Goal: Information Seeking & Learning: Learn about a topic

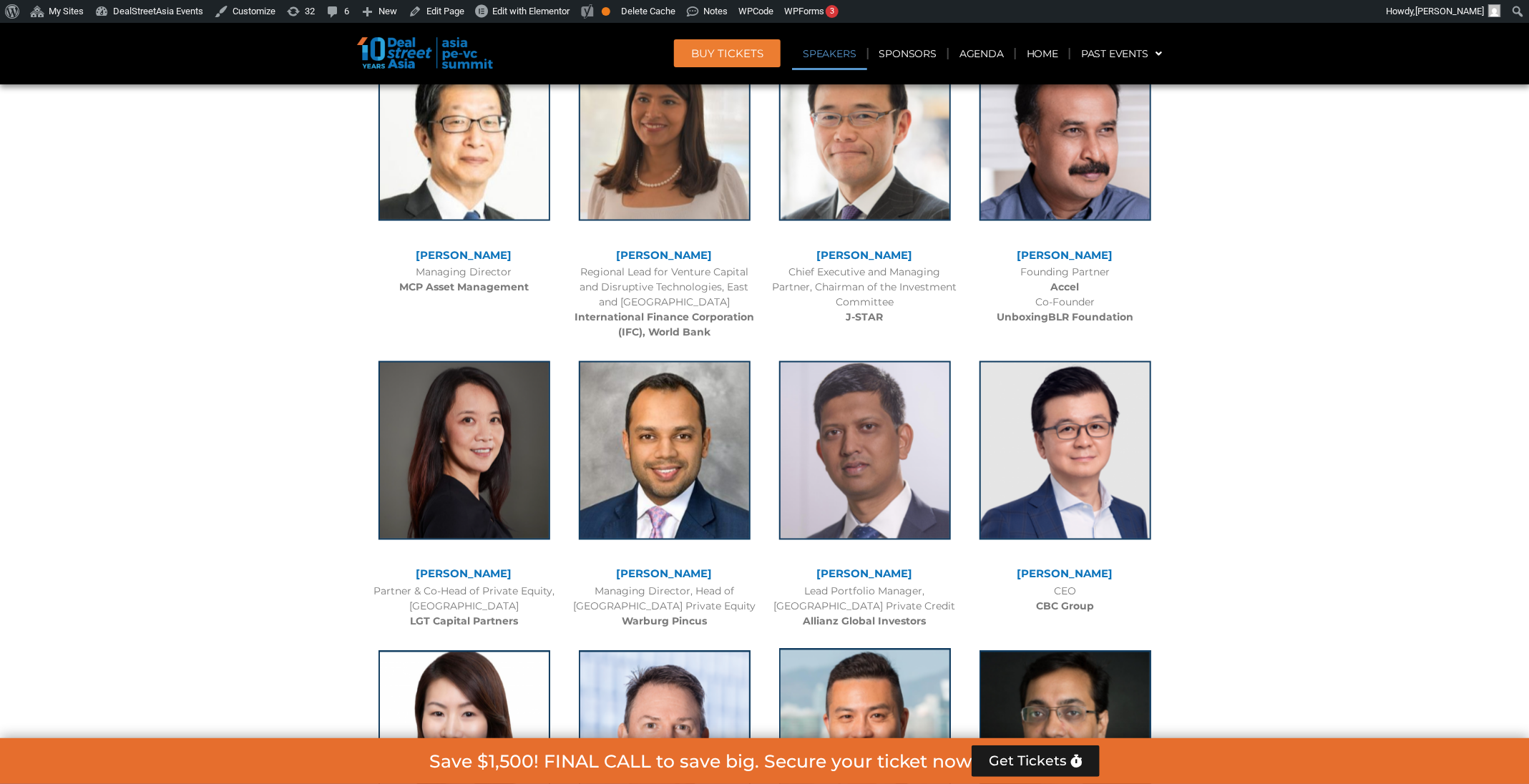
scroll to position [4242, 0]
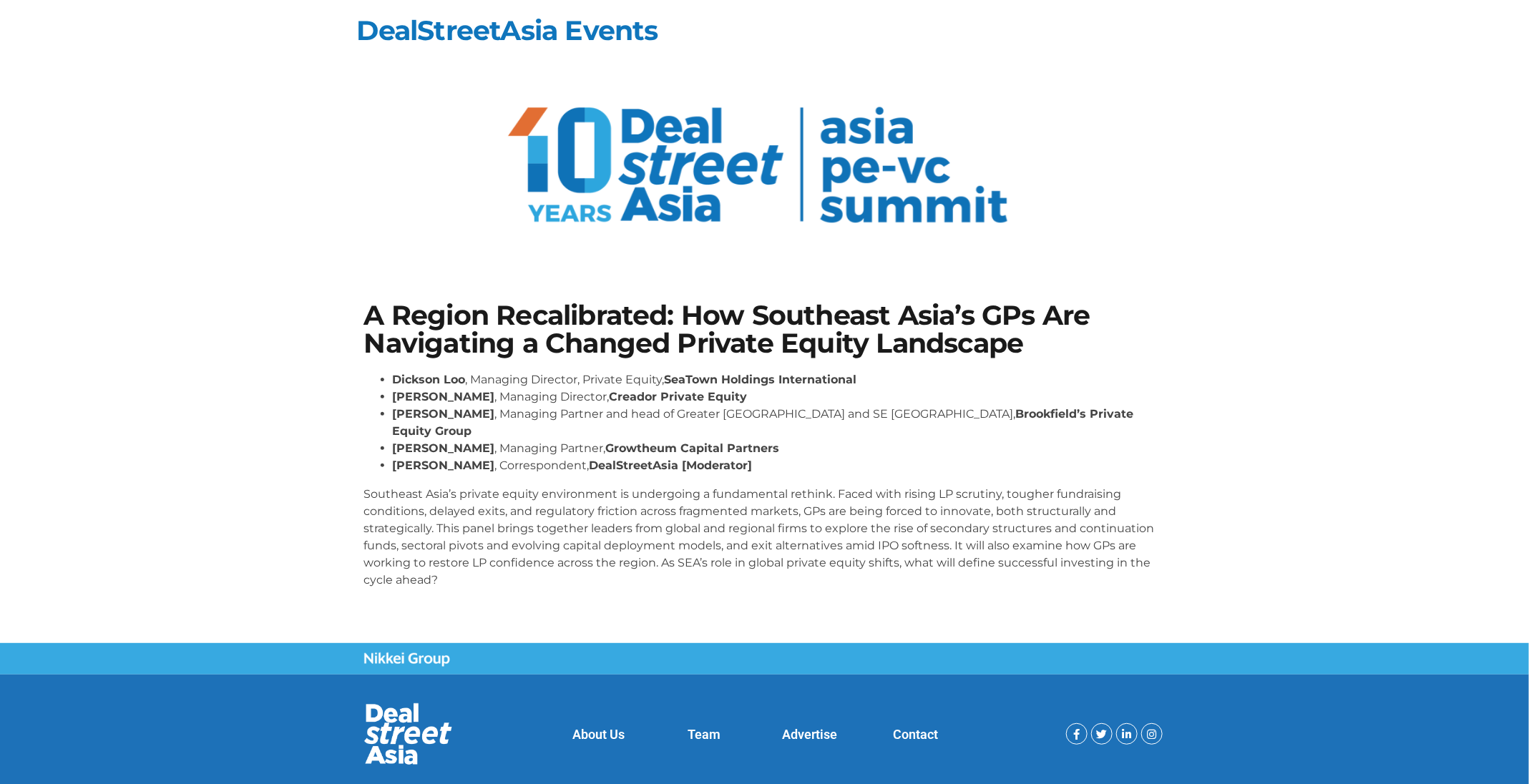
click at [749, 491] on p "Southeast Asia’s private equity environment is undergoing a fundamental rethink…" at bounding box center [764, 537] width 801 height 103
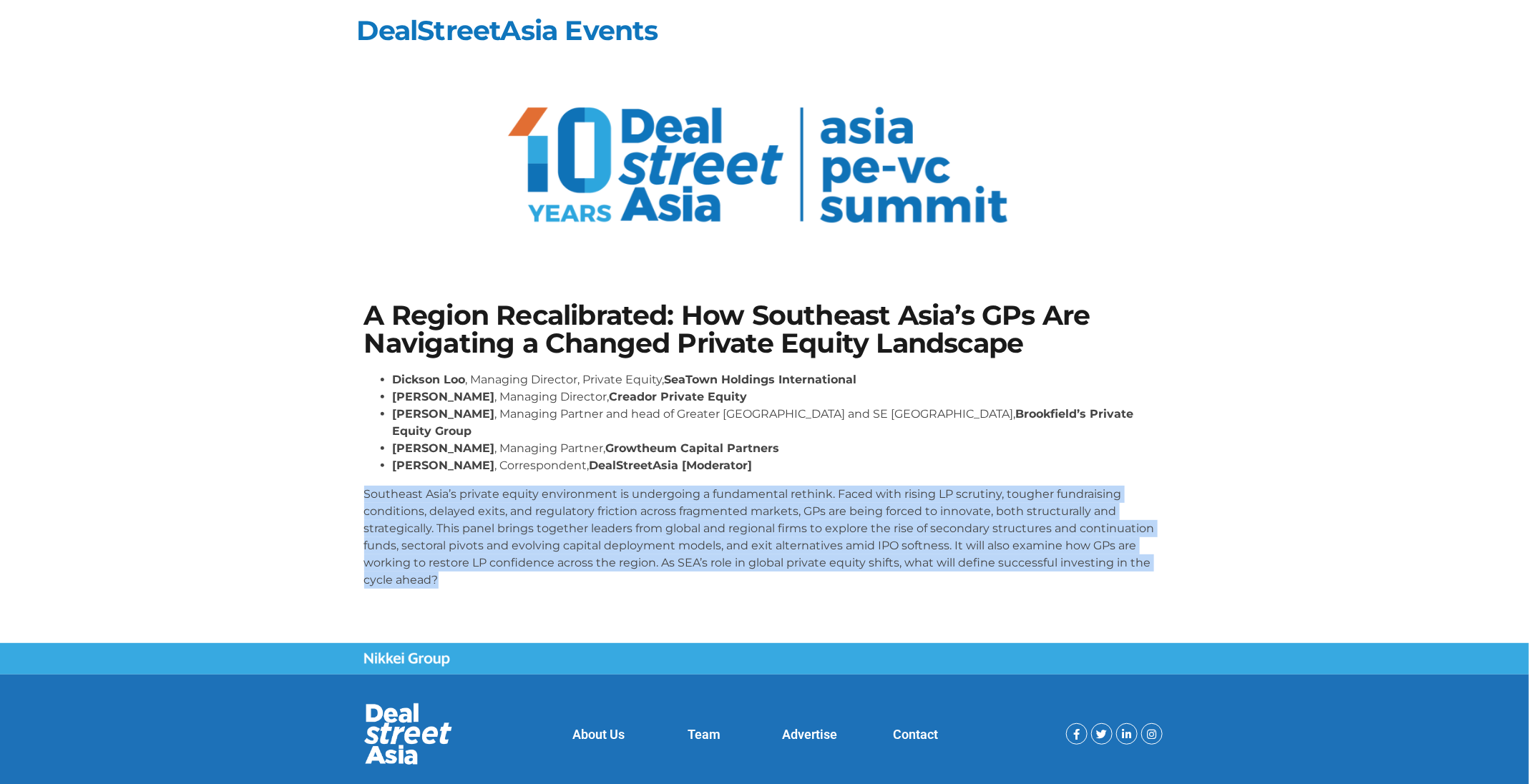
click at [749, 491] on p "Southeast Asia’s private equity environment is undergoing a fundamental rethink…" at bounding box center [764, 537] width 801 height 103
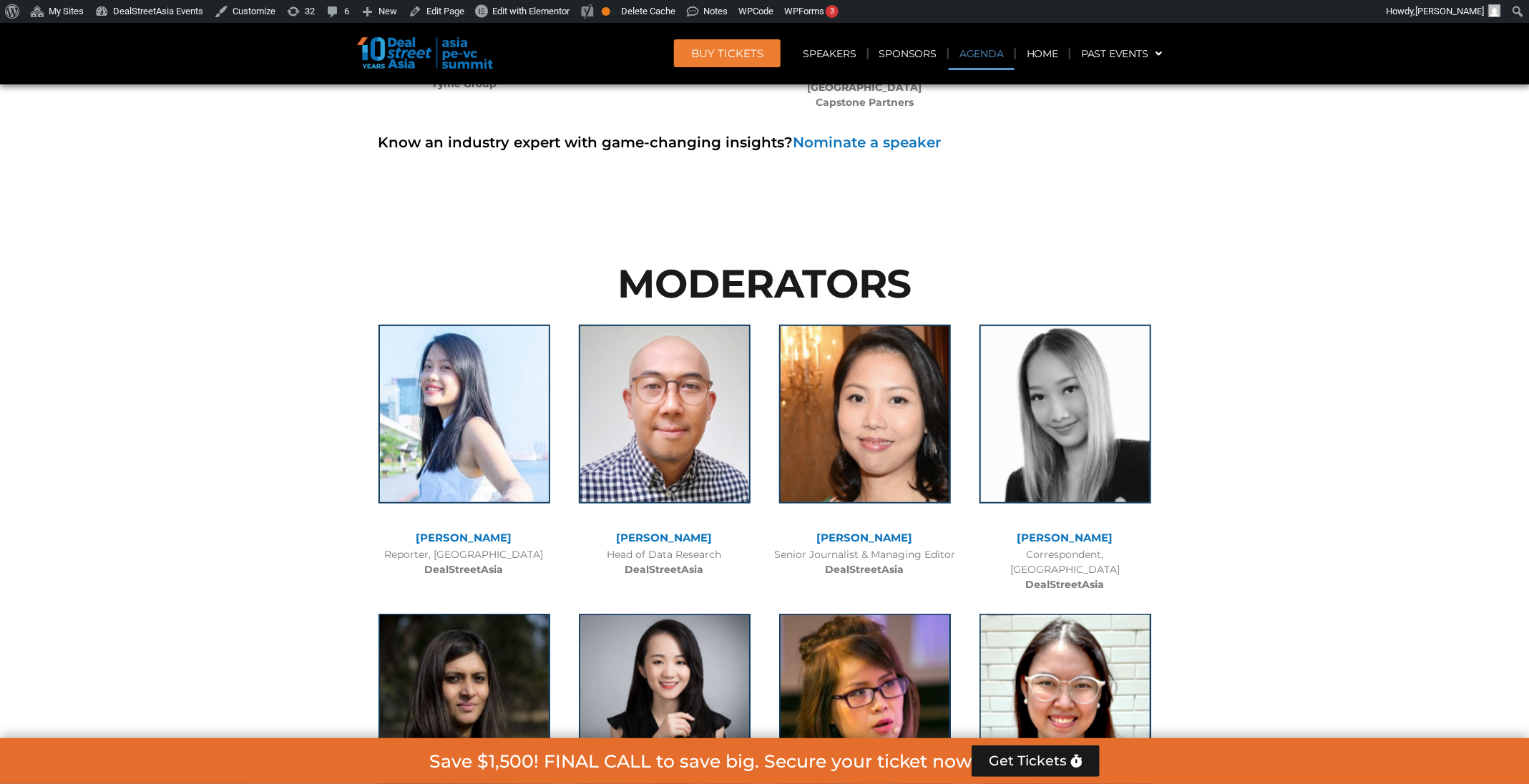
scroll to position [9290, 0]
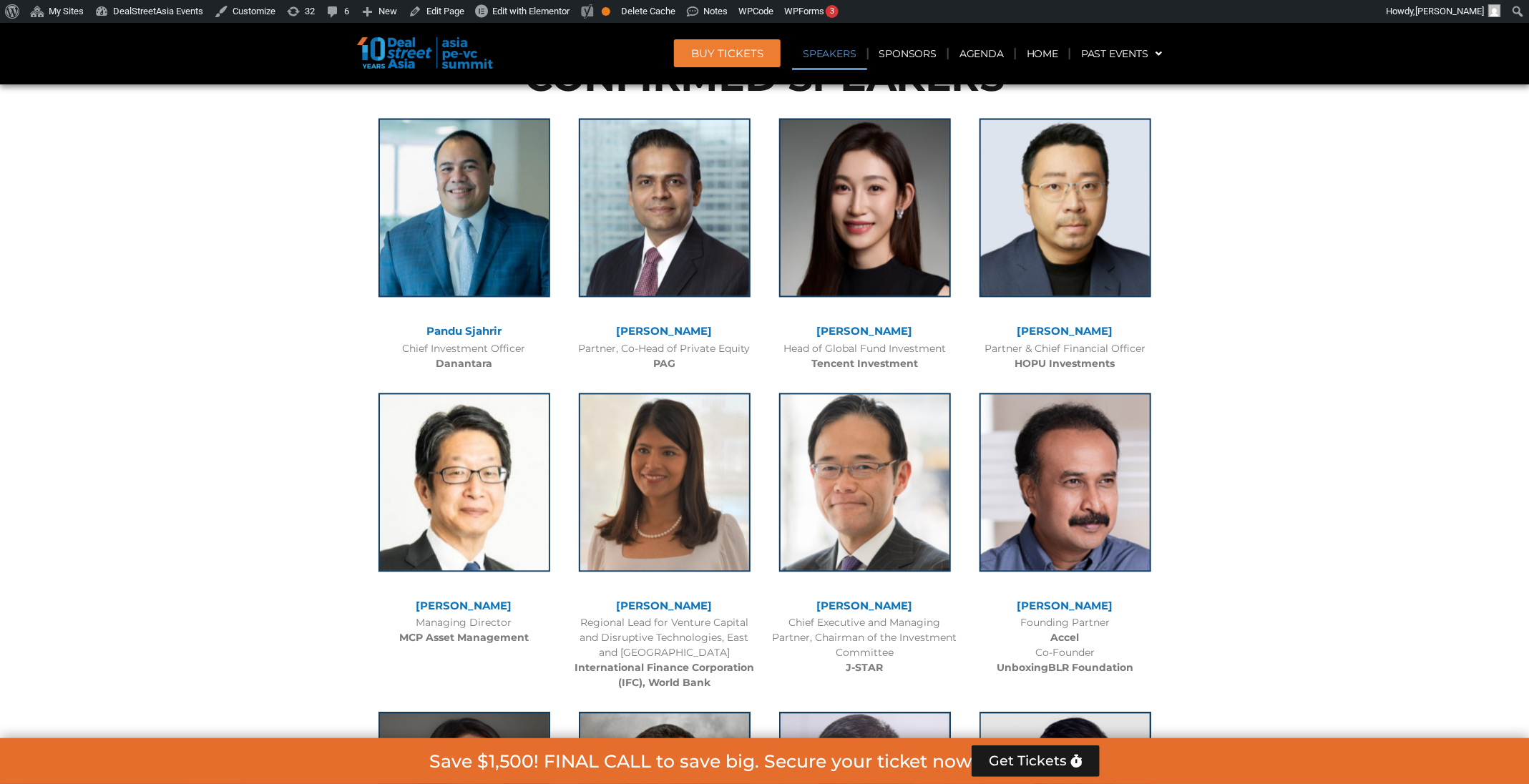
scroll to position [1561, 0]
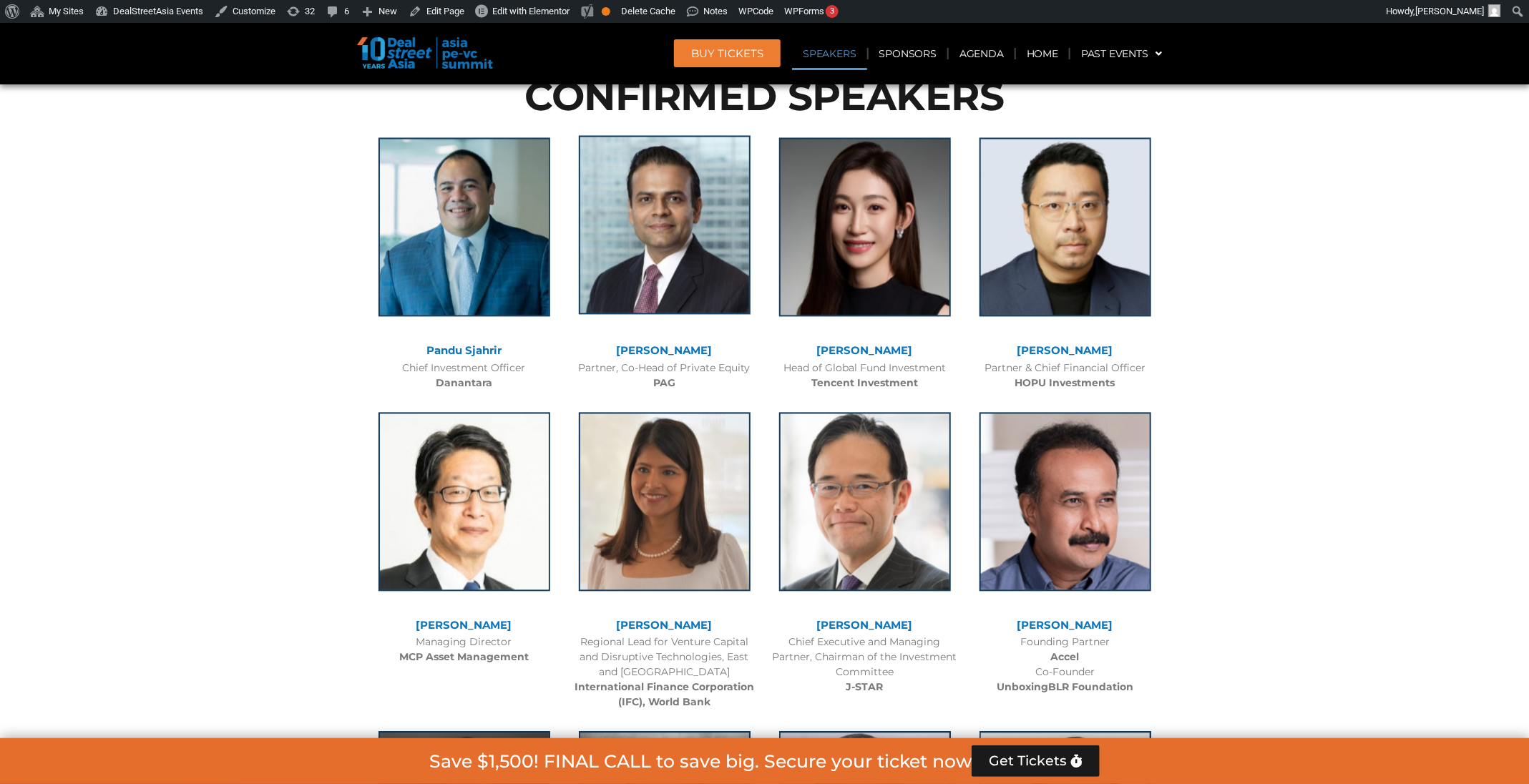
click at [673, 271] on img at bounding box center [665, 224] width 172 height 179
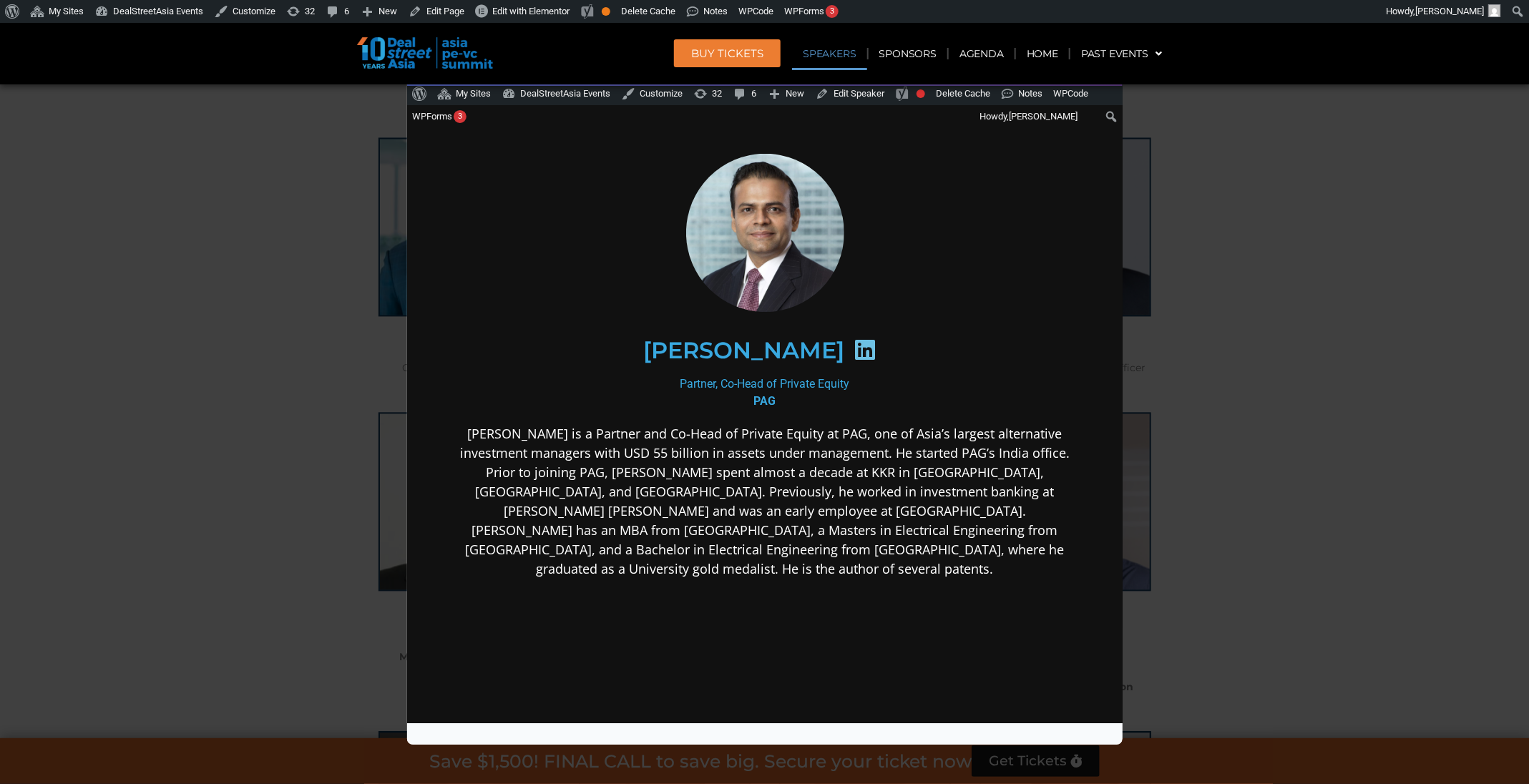
scroll to position [0, 0]
drag, startPoint x: 800, startPoint y: 394, endPoint x: 655, endPoint y: 377, distance: 146.0
click at [655, 377] on div "Partner, Co-Head of Private Equity PAG" at bounding box center [764, 392] width 618 height 34
copy div "Partner, Co-Head of Private Equity PAG"
drag, startPoint x: 639, startPoint y: 341, endPoint x: 837, endPoint y: 353, distance: 198.4
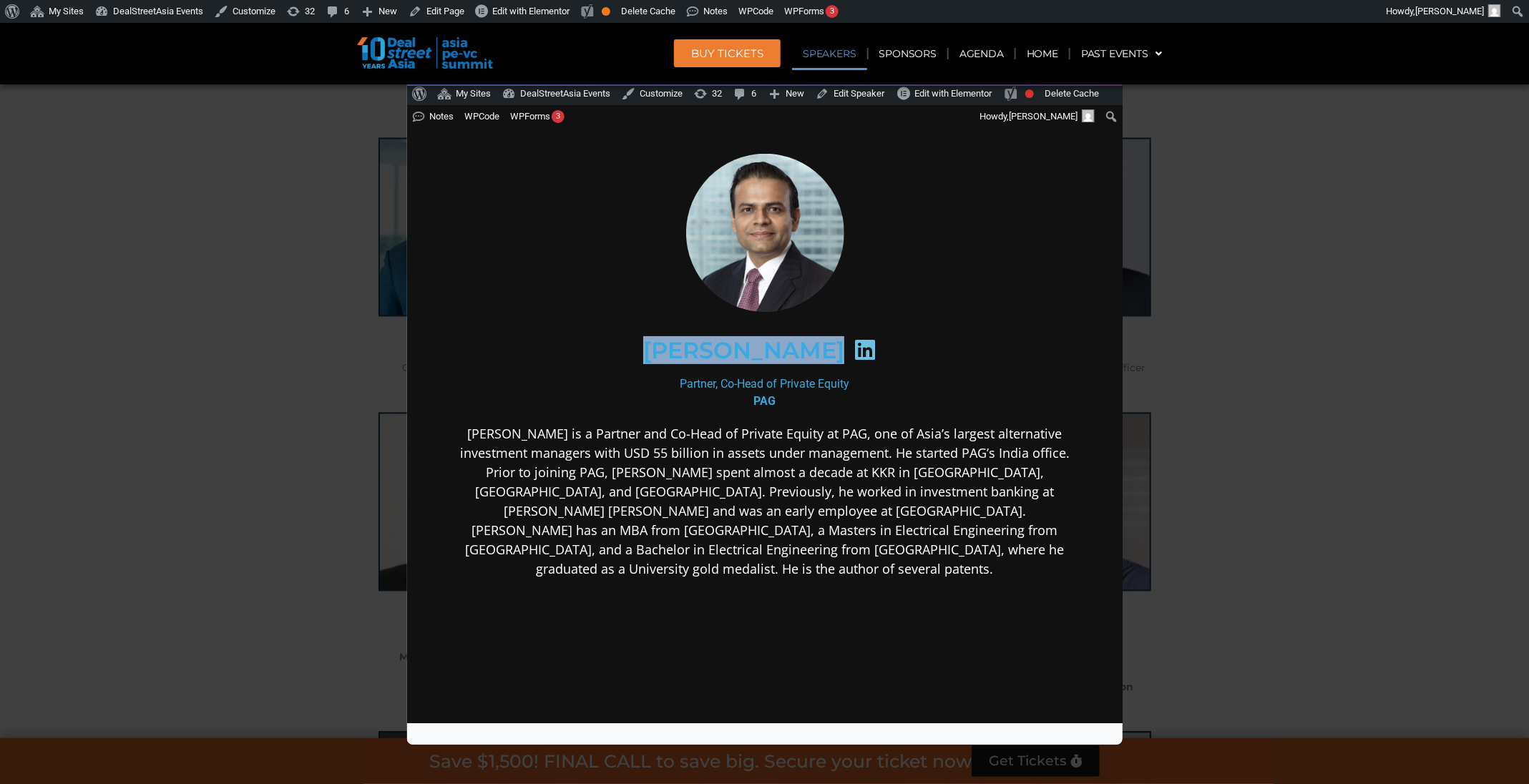
click at [837, 353] on div "[PERSON_NAME]" at bounding box center [764, 350] width 557 height 74
copy div "[PERSON_NAME]"
click at [1287, 267] on div "Speaker Profile ×" at bounding box center [764, 392] width 1529 height 784
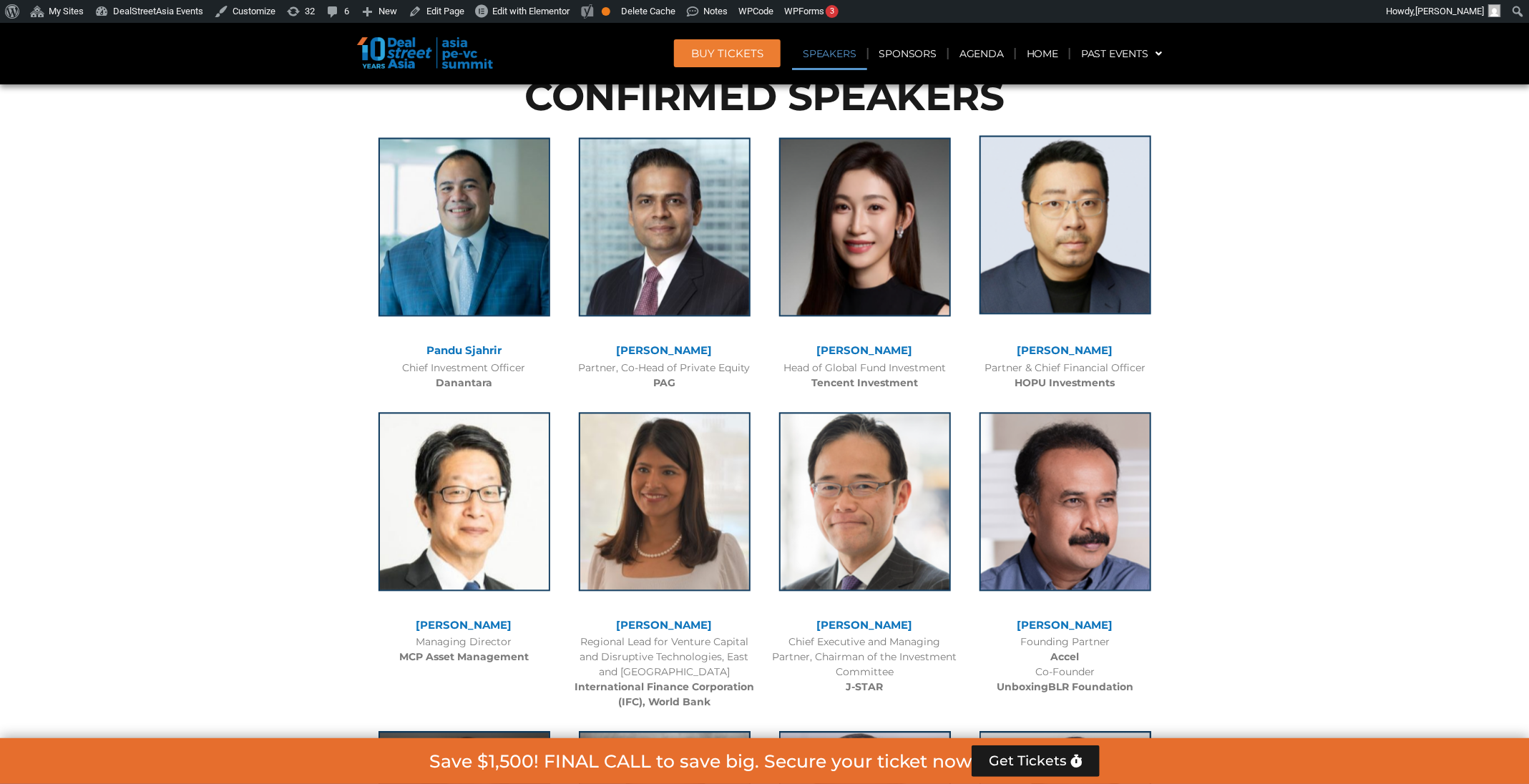
click at [1056, 289] on img at bounding box center [1065, 224] width 172 height 179
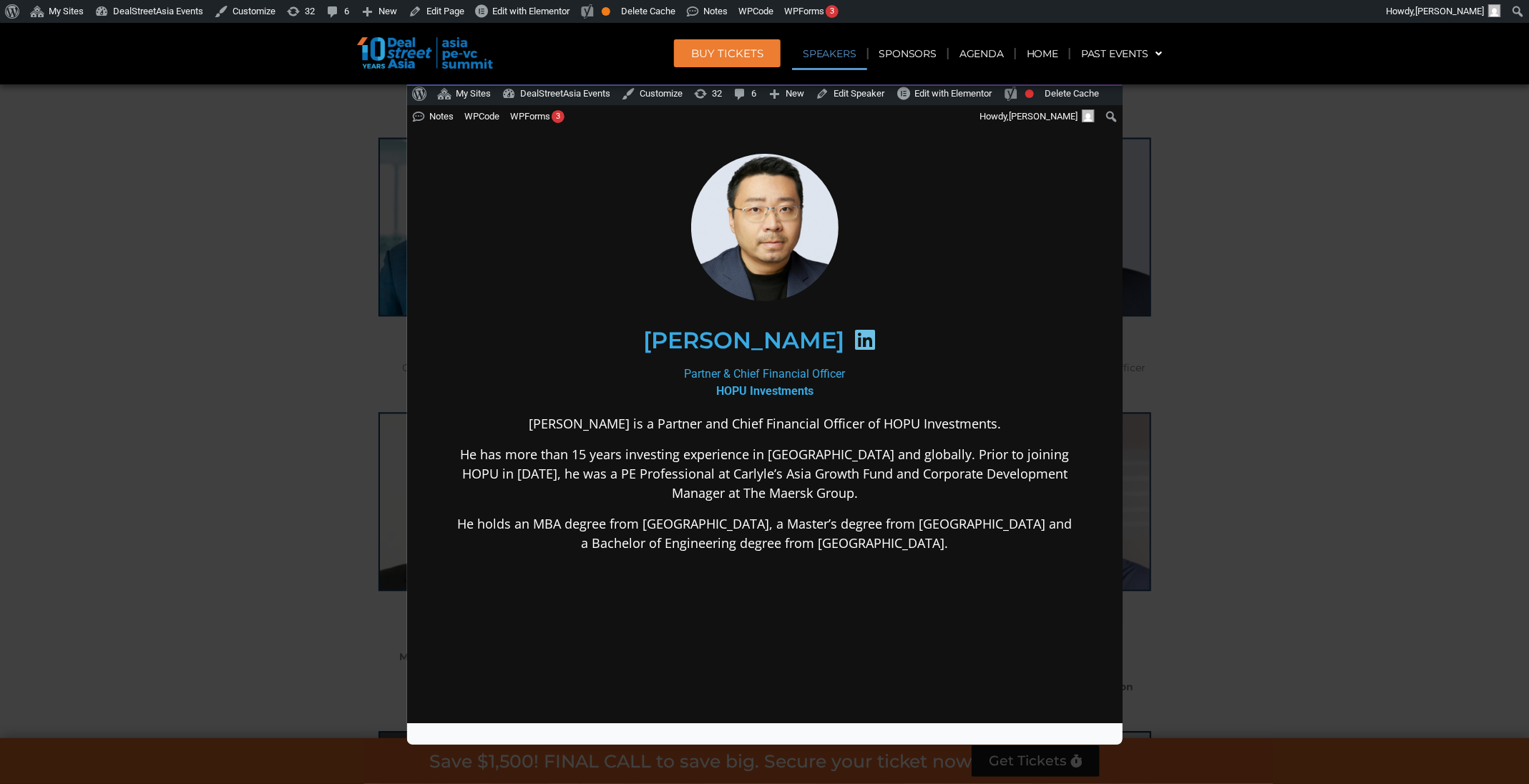
drag, startPoint x: 823, startPoint y: 396, endPoint x: 645, endPoint y: 320, distance: 193.5
click at [645, 320] on div "Huanan Yang Partner & Chief Financial Officer HOPU Investments Mr. Yang is a Pa…" at bounding box center [764, 465] width 618 height 625
drag, startPoint x: 647, startPoint y: 324, endPoint x: 854, endPoint y: 386, distance: 216.1
click at [854, 386] on div "Huanan Yang Partner & Chief Financial Officer HOPU Investments Mr. Yang is a Pa…" at bounding box center [764, 465] width 618 height 625
copy div "Huanan Yang Partner & Chief Financial Officer HOPU Investments"
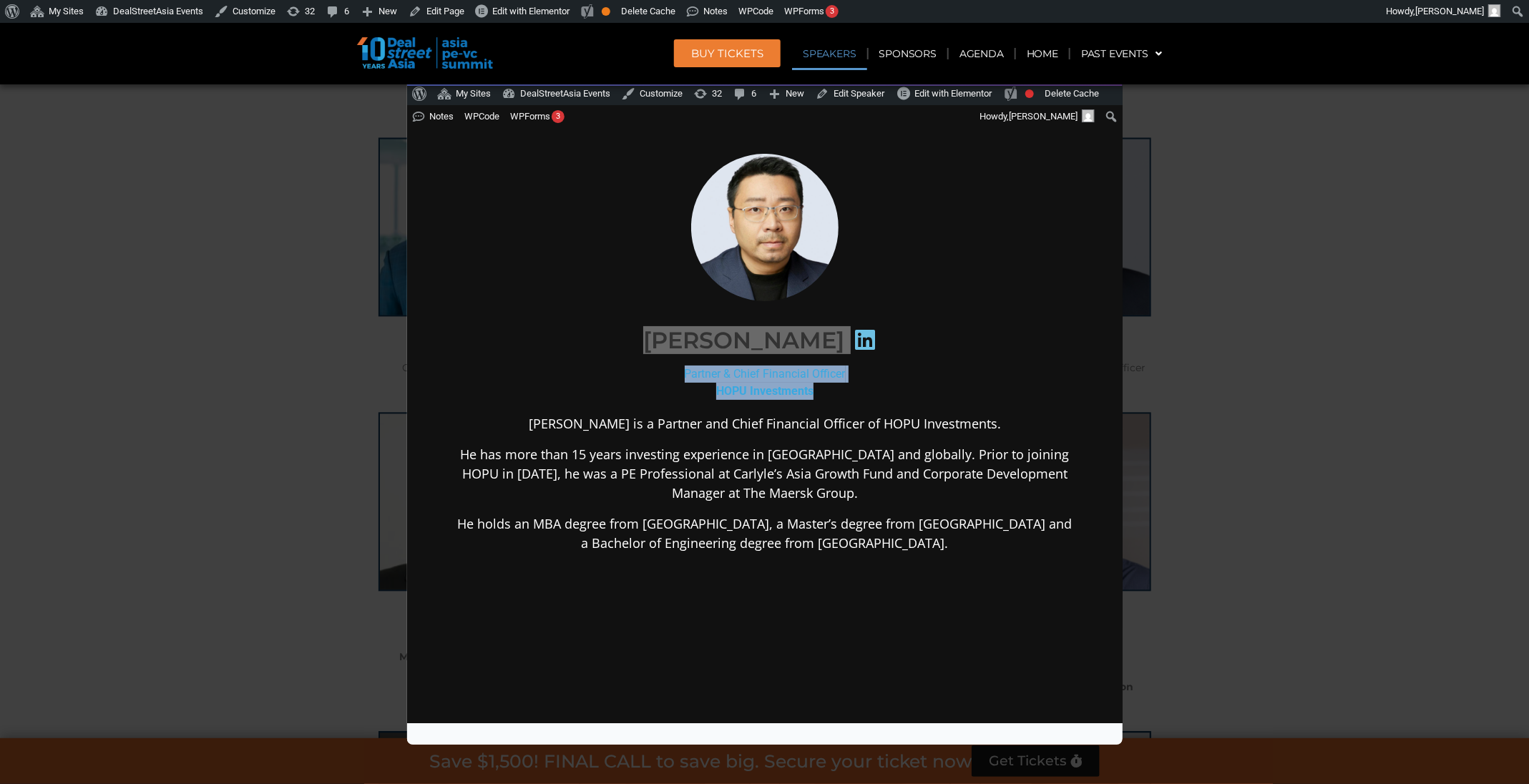
click at [1261, 219] on div "Speaker Profile ×" at bounding box center [764, 392] width 1529 height 784
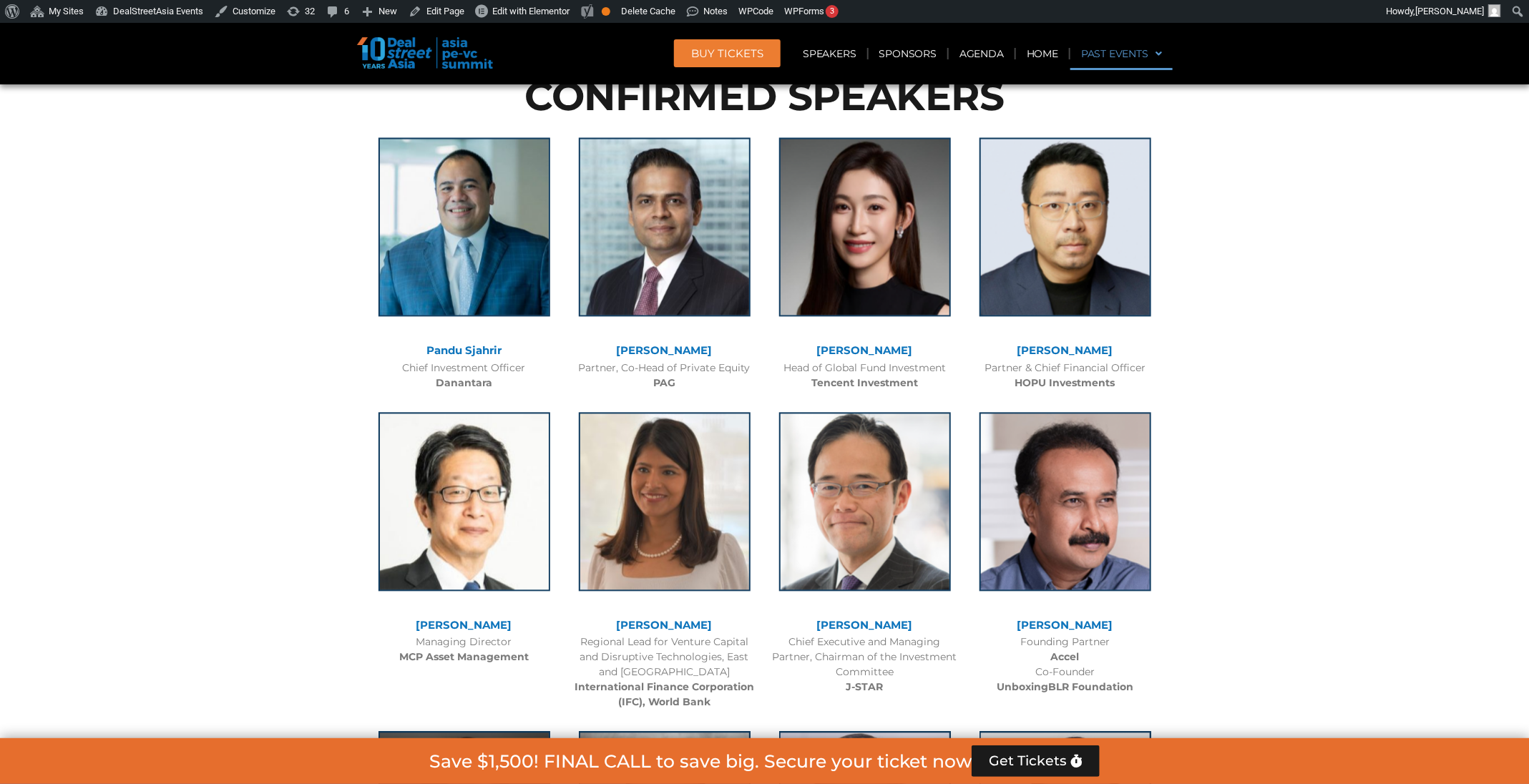
scroll to position [4402, 0]
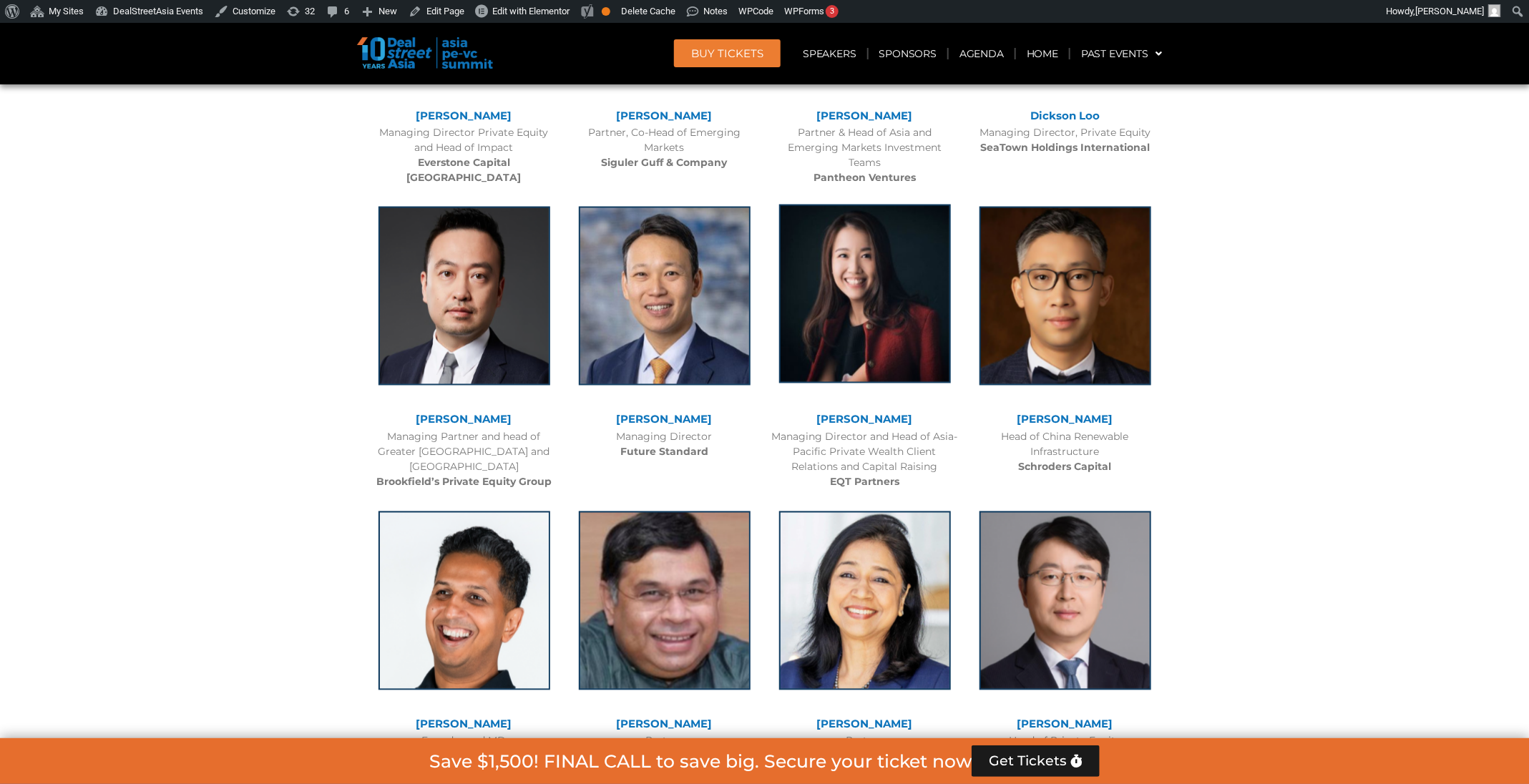
click at [892, 271] on img at bounding box center [865, 293] width 172 height 179
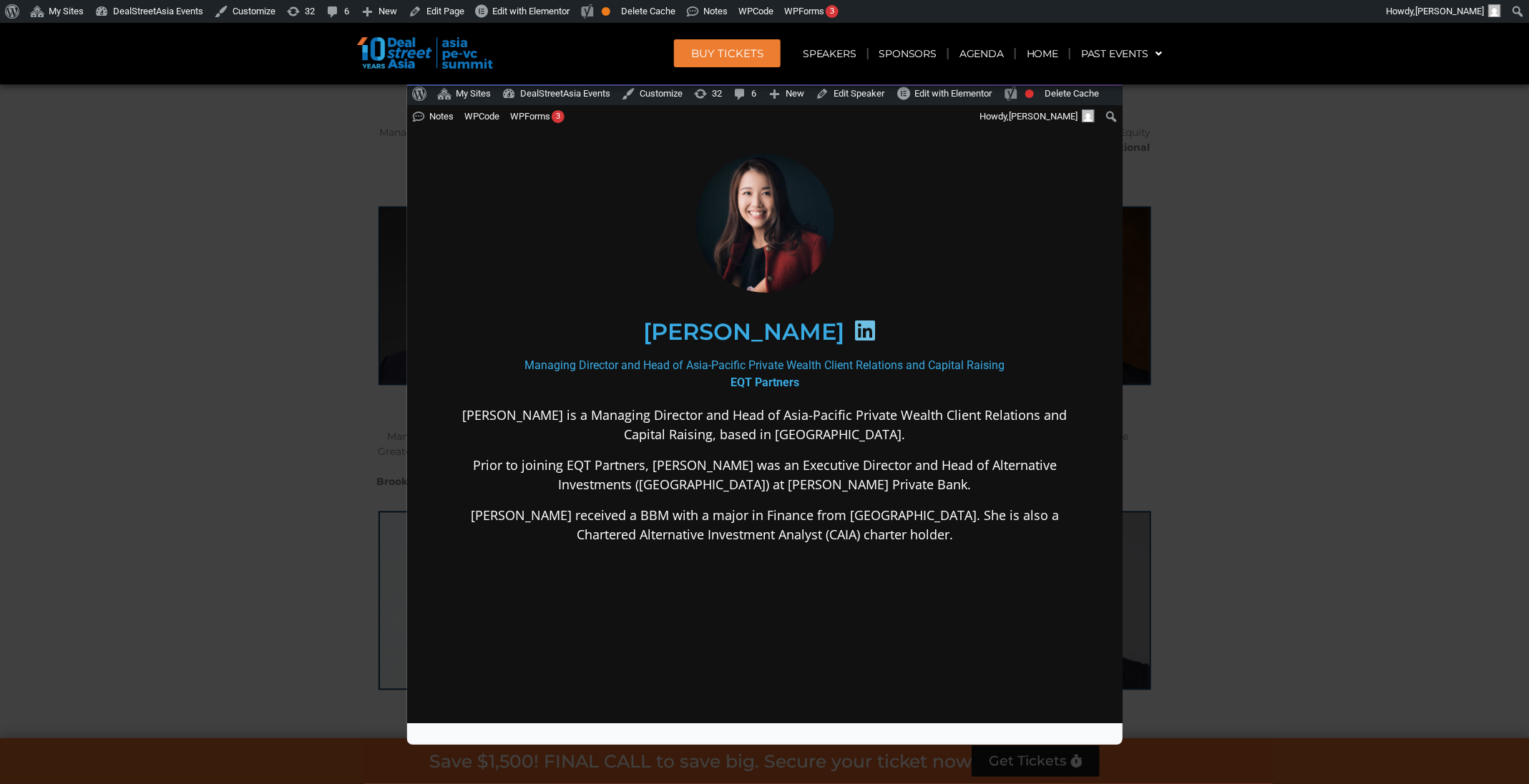
scroll to position [0, 0]
drag, startPoint x: 800, startPoint y: 390, endPoint x: 648, endPoint y: 332, distance: 162.7
click at [648, 332] on div "[PERSON_NAME]" at bounding box center [764, 330] width 618 height 135
click at [648, 332] on div "[PERSON_NAME]" at bounding box center [764, 331] width 557 height 74
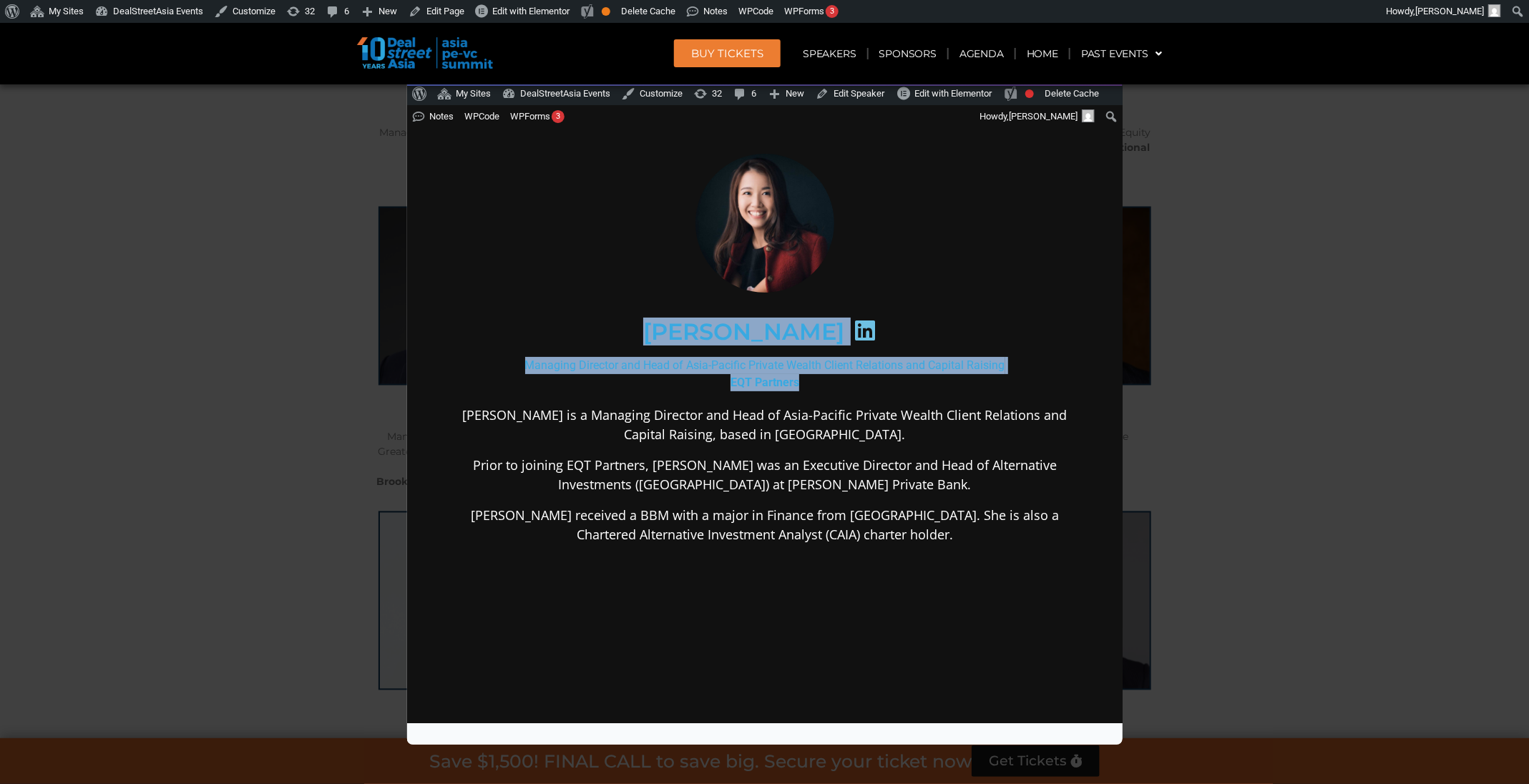
drag, startPoint x: 648, startPoint y: 329, endPoint x: 796, endPoint y: 375, distance: 155.0
click at [796, 375] on div "Sueann Yeo Managing Director and Head of Asia-Pacific Private Wealth Client Rel…" at bounding box center [764, 461] width 618 height 616
copy div "Sueann Yeo Managing Director and Head of Asia-Pacific Private Wealth Client Rel…"
click at [1292, 195] on div "Speaker Profile ×" at bounding box center [764, 392] width 1529 height 784
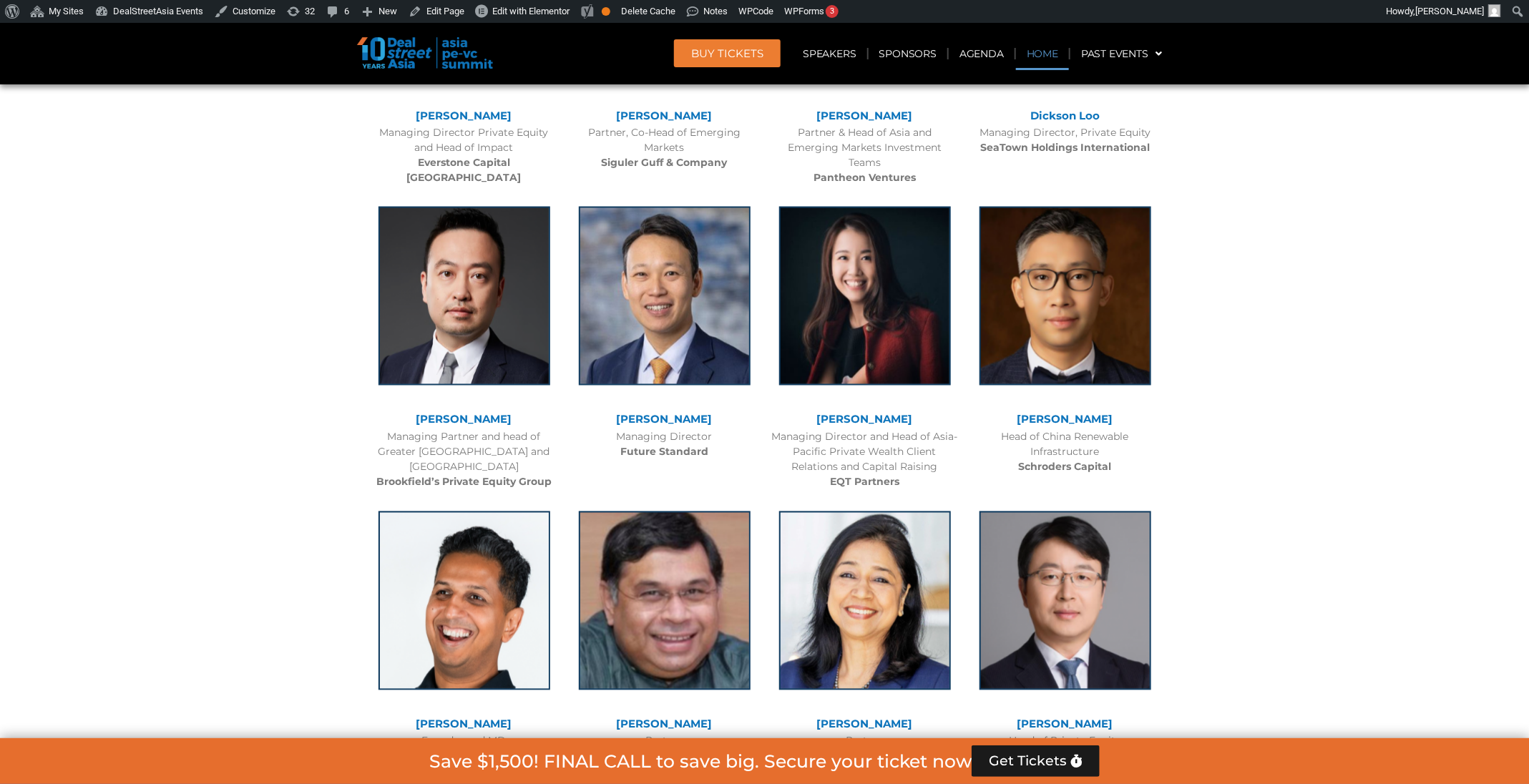
scroll to position [2453, 0]
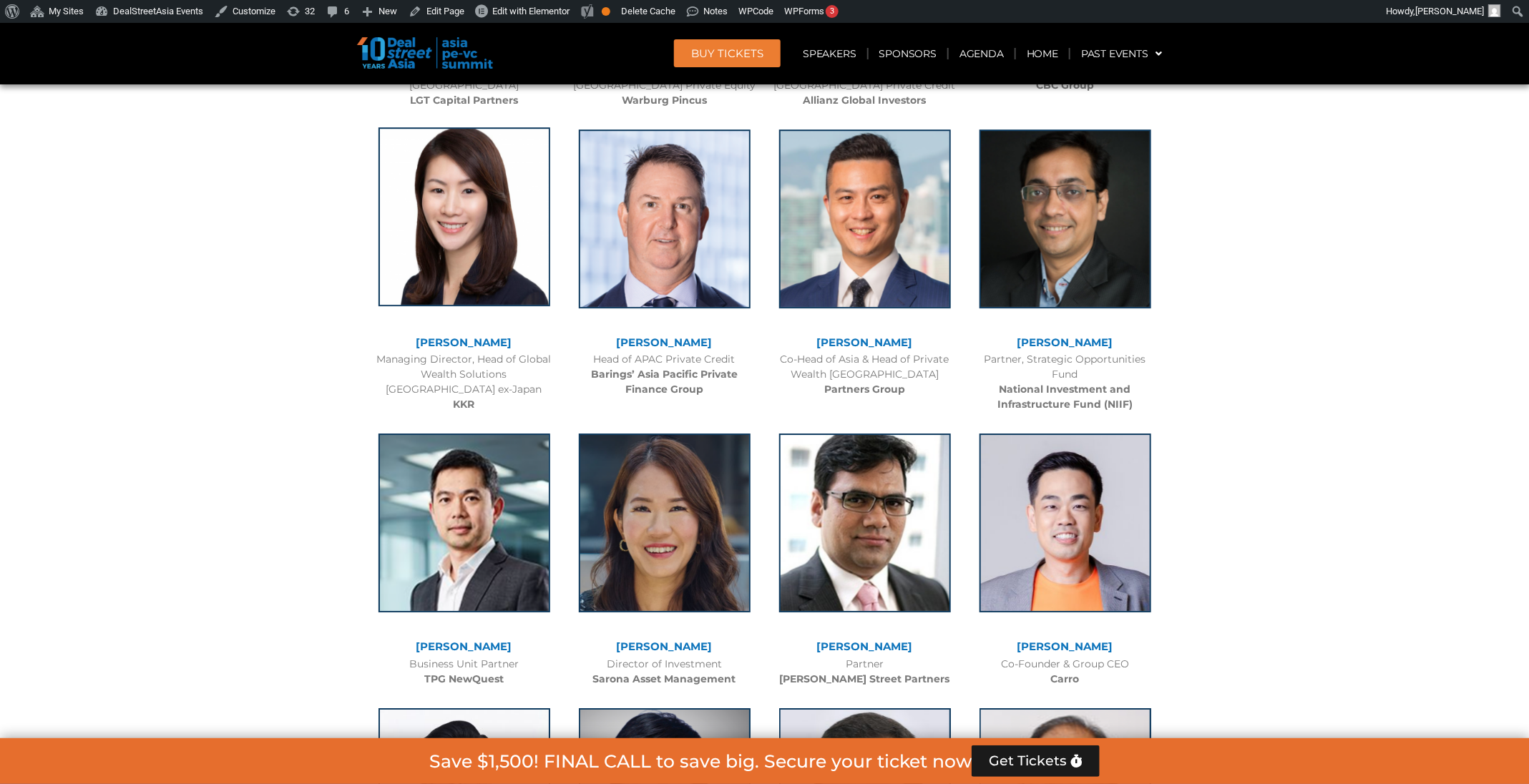
click at [477, 243] on img at bounding box center [464, 217] width 172 height 179
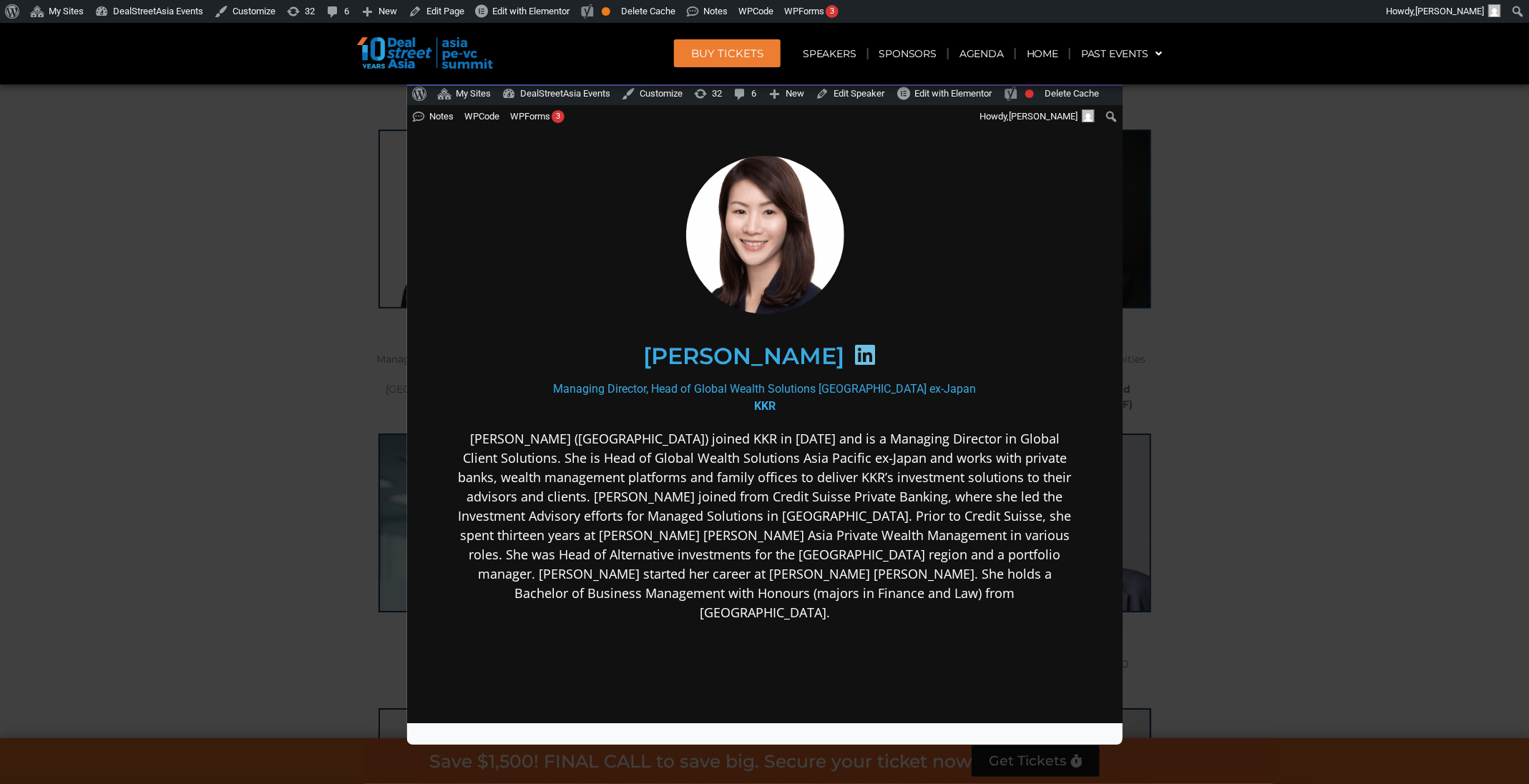
scroll to position [0, 0]
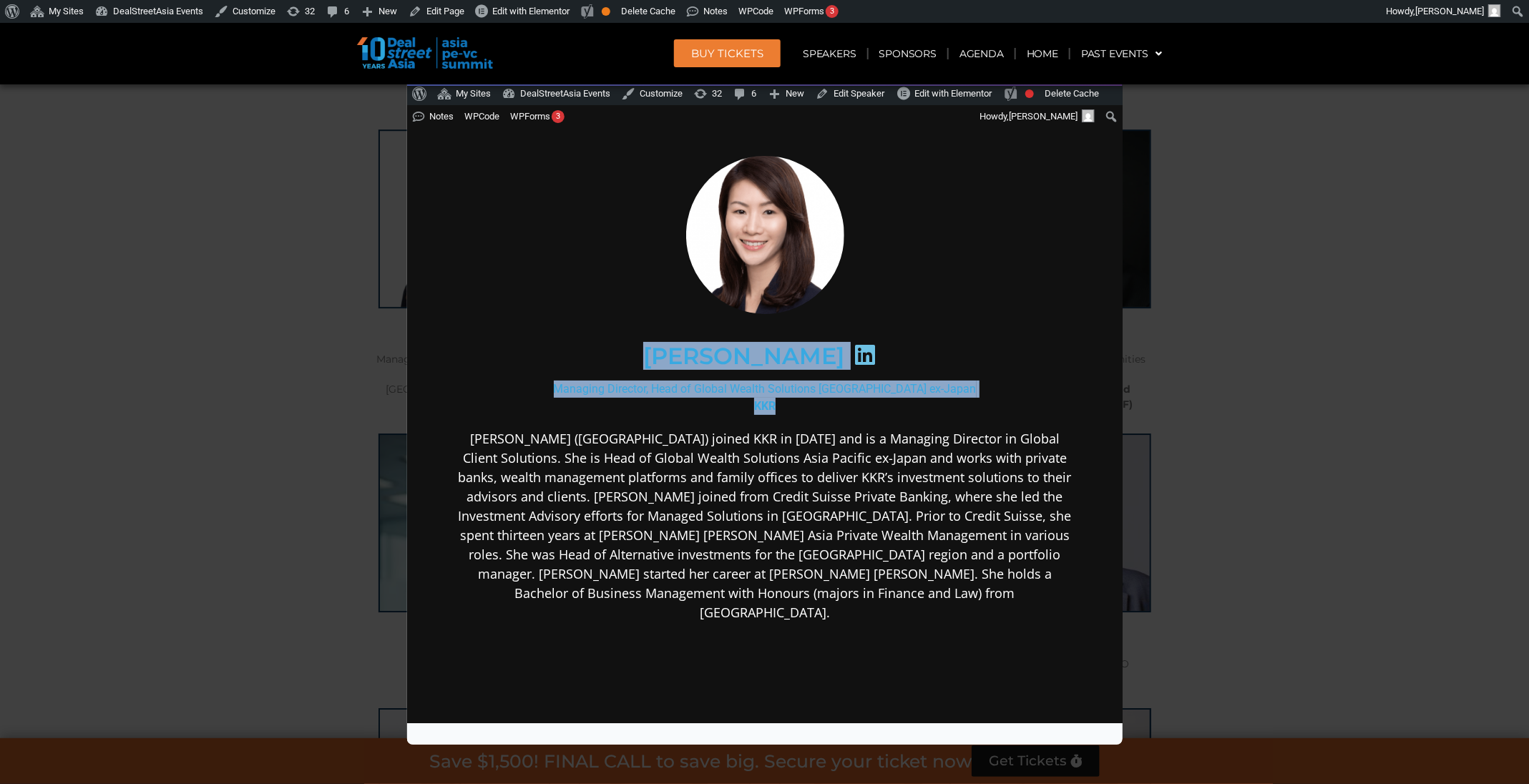
drag, startPoint x: 756, startPoint y: 393, endPoint x: 621, endPoint y: 341, distance: 144.7
click at [621, 341] on div "Jacqueline Zhuang Managing Director, Head of Global Wealth Solutions Asia Pacif…" at bounding box center [764, 500] width 618 height 695
copy div "Jacqueline Zhuang Managing Director, Head of Global Wealth Solutions Asia Pacif…"
click at [1267, 215] on div "Speaker Profile ×" at bounding box center [764, 392] width 1529 height 784
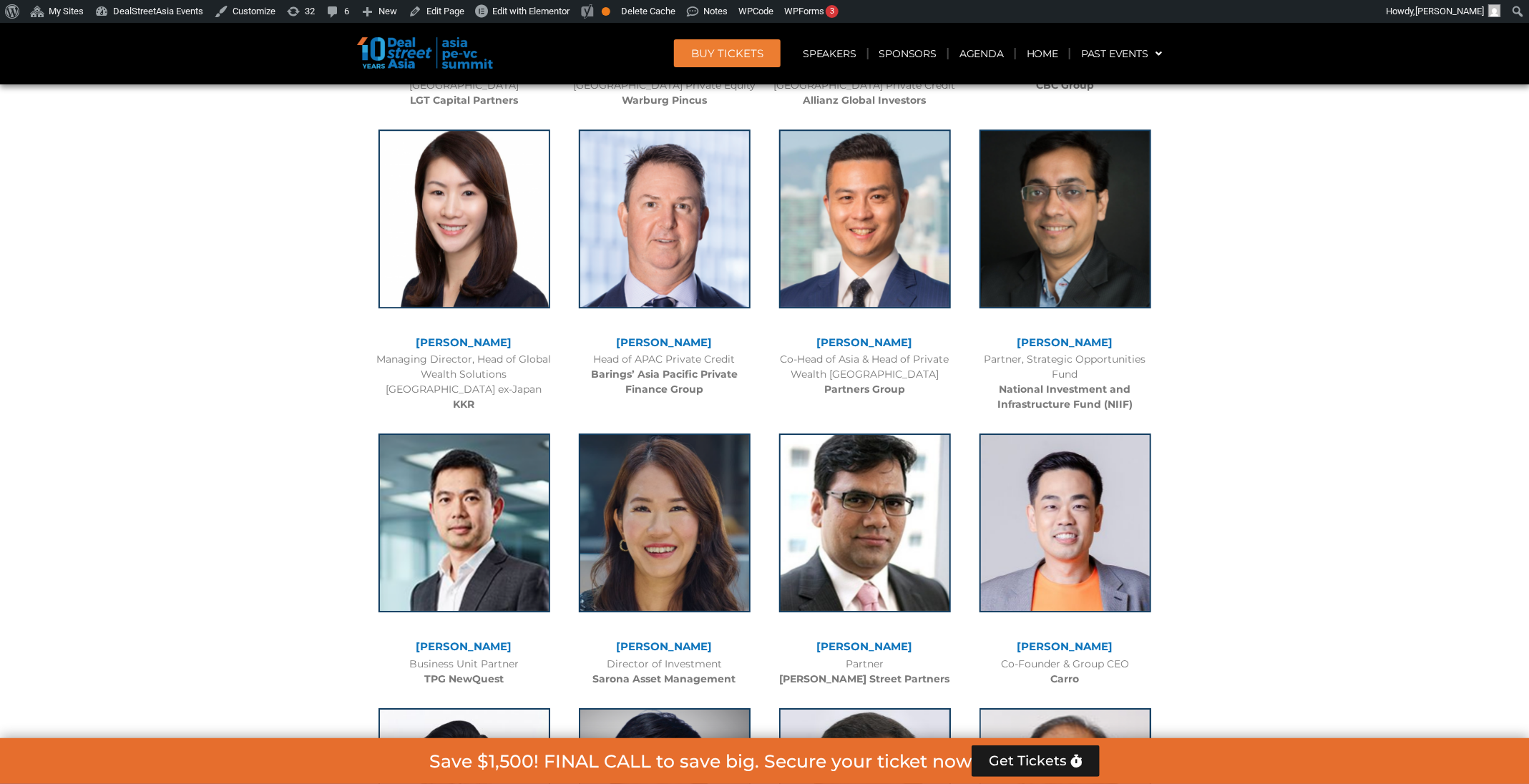
scroll to position [1844, 0]
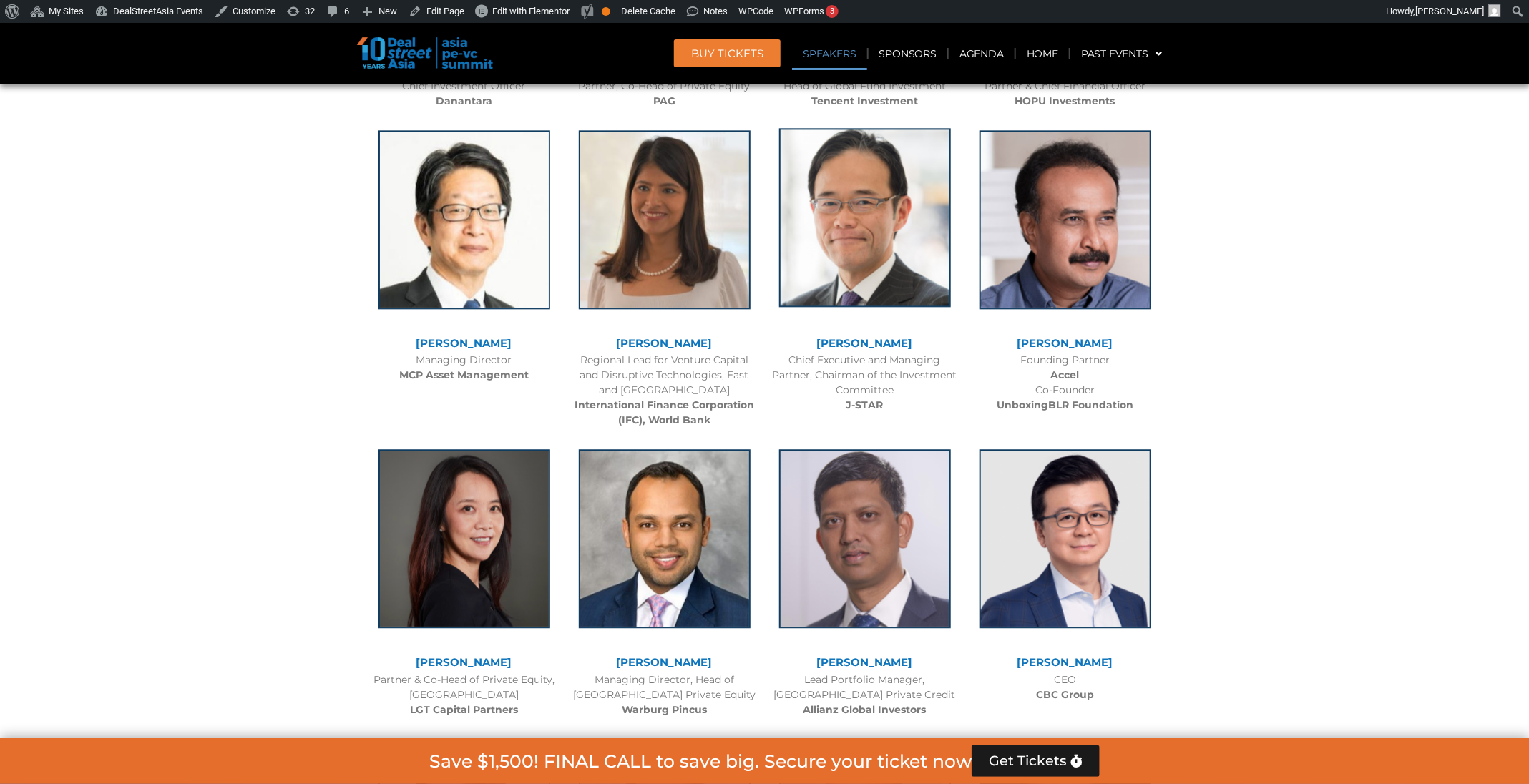
click at [897, 195] on img at bounding box center [865, 217] width 172 height 179
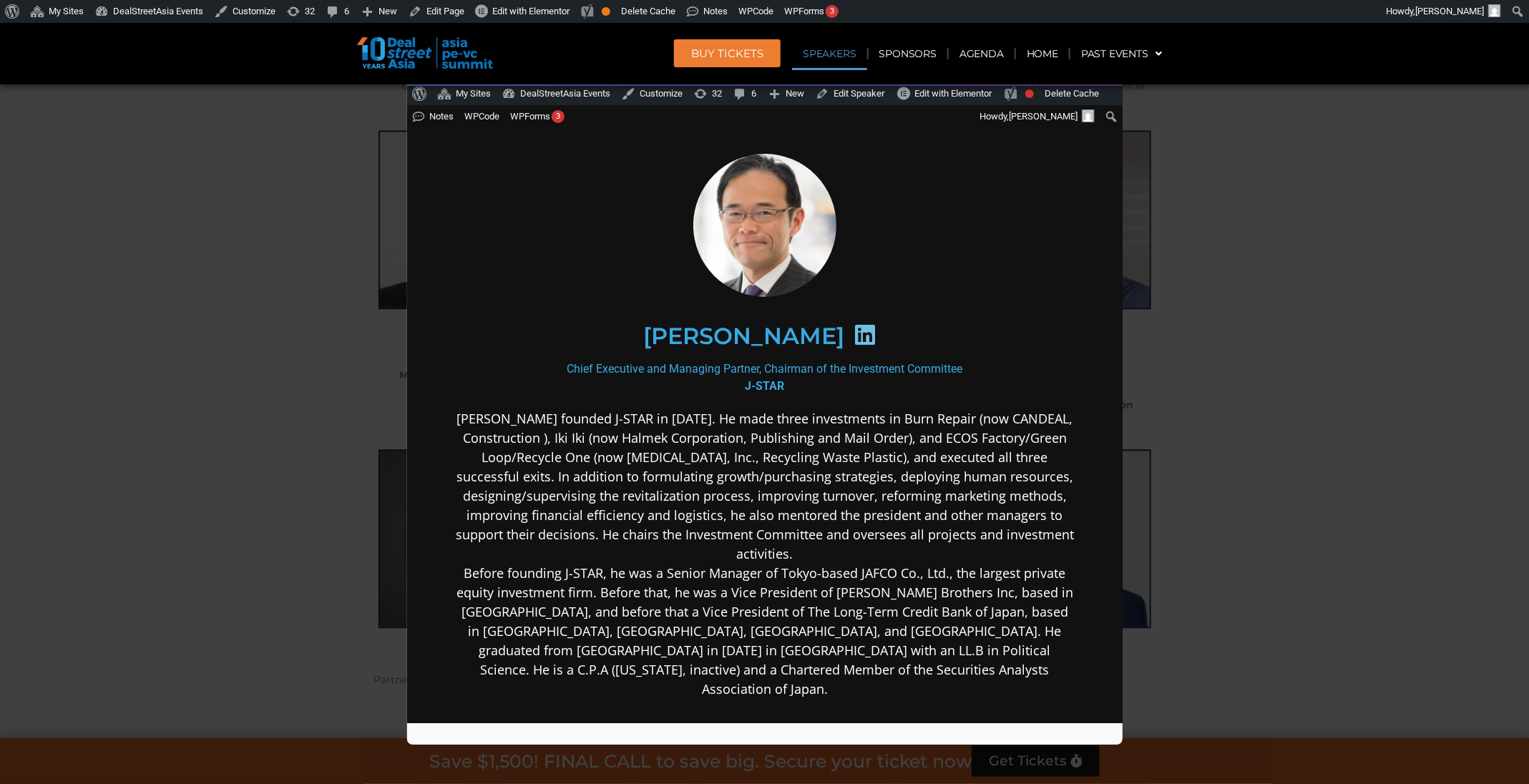
scroll to position [0, 0]
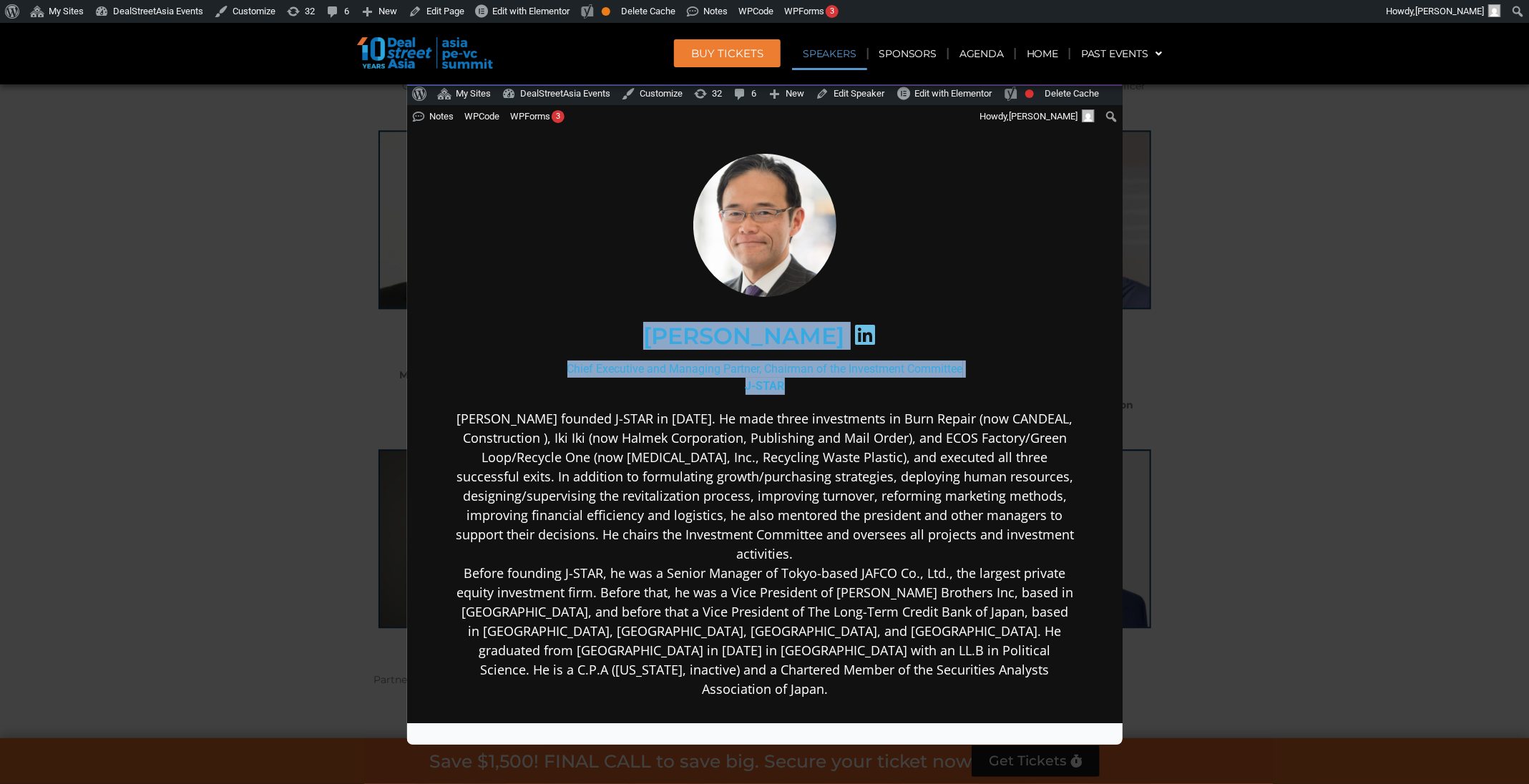
drag, startPoint x: 807, startPoint y: 386, endPoint x: 617, endPoint y: 329, distance: 198.4
click at [617, 329] on div "Gregory Rokuro Hara Chief Executive and Managing Partner, Chairman of the Inves…" at bounding box center [764, 538] width 618 height 771
copy div "Gregory Rokuro Hara Chief Executive and Managing Partner, Chairman of the Inves…"
click at [1244, 205] on div "Speaker Profile ×" at bounding box center [764, 392] width 1529 height 784
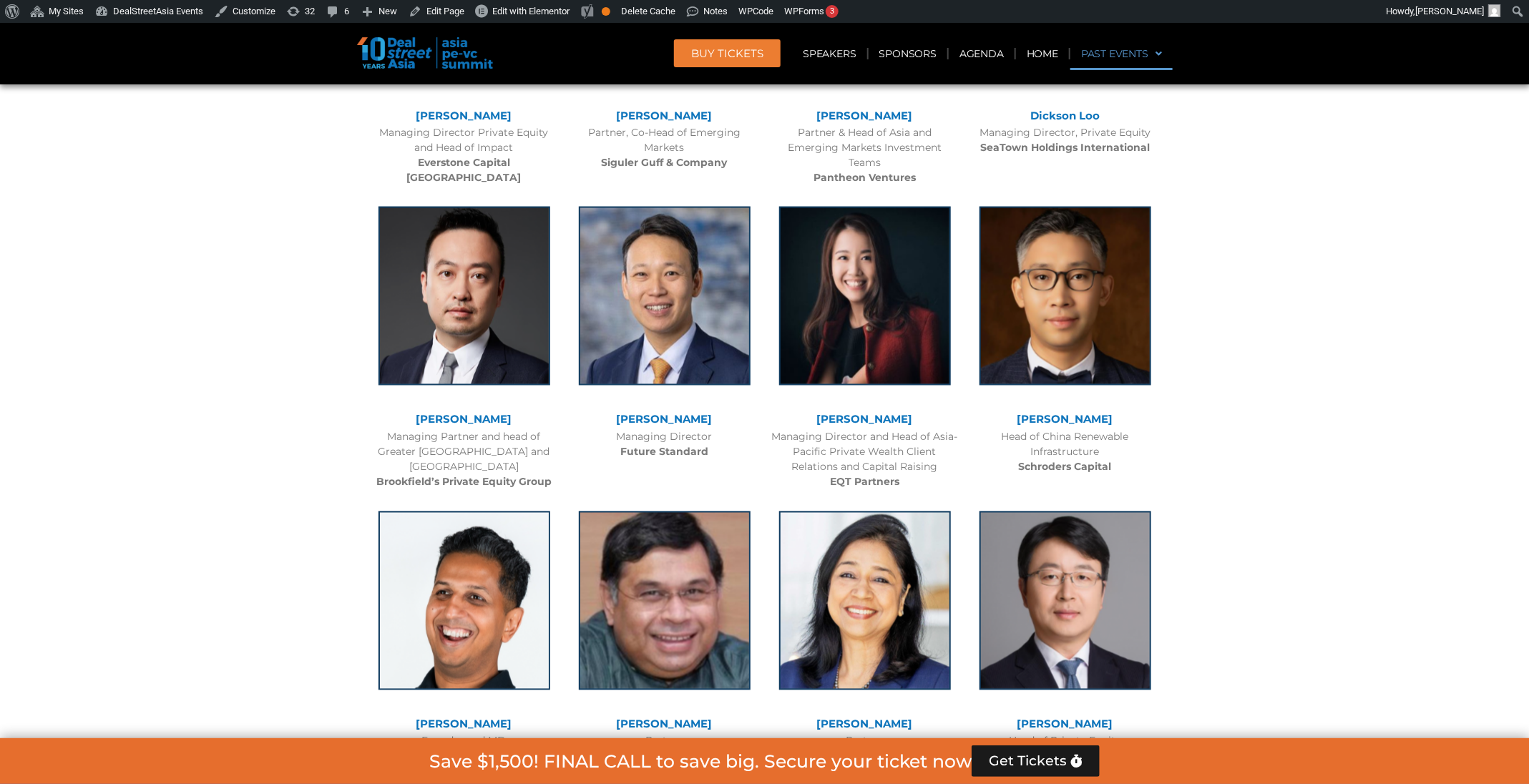
scroll to position [9290, 0]
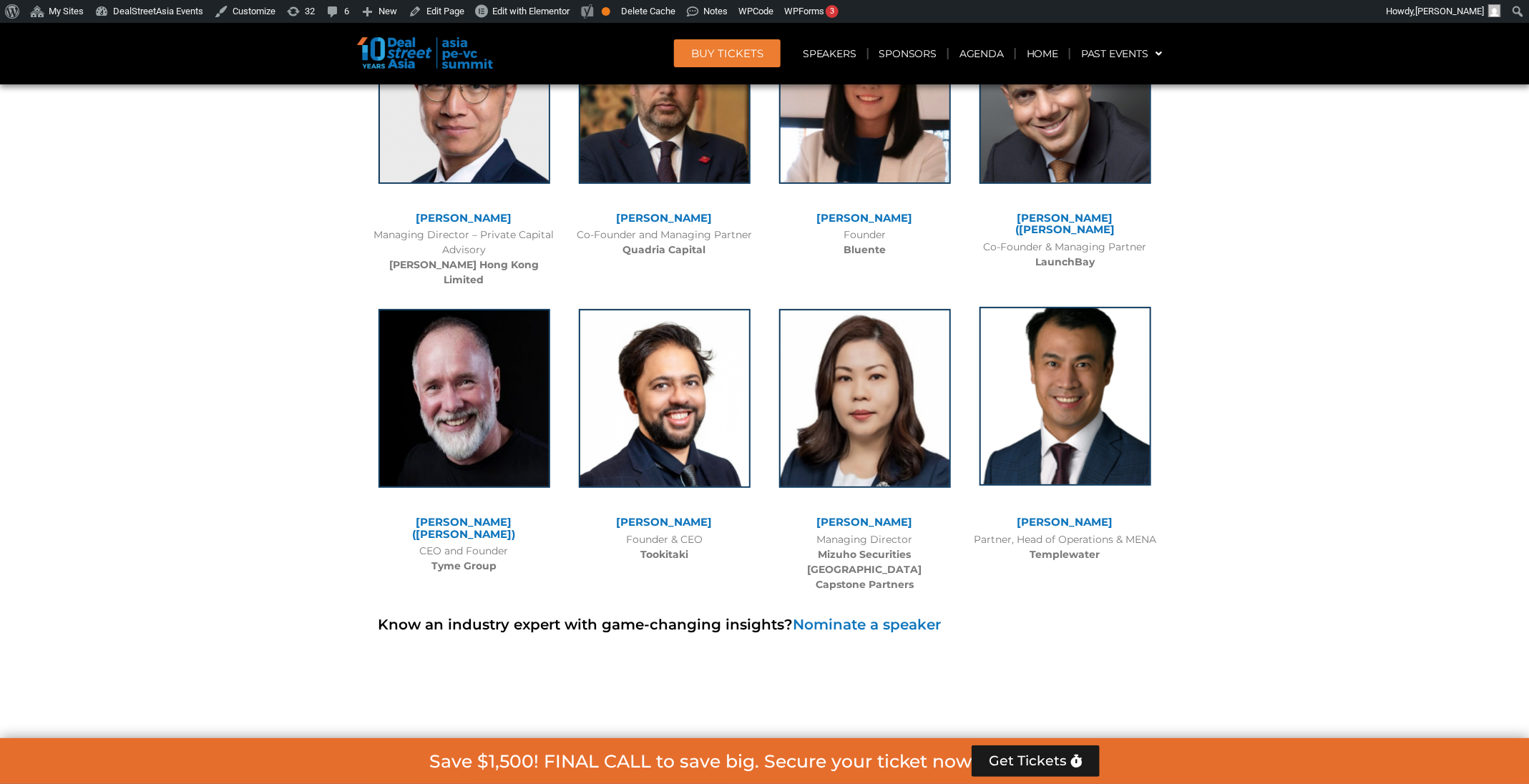
click at [1091, 307] on img at bounding box center [1065, 396] width 172 height 179
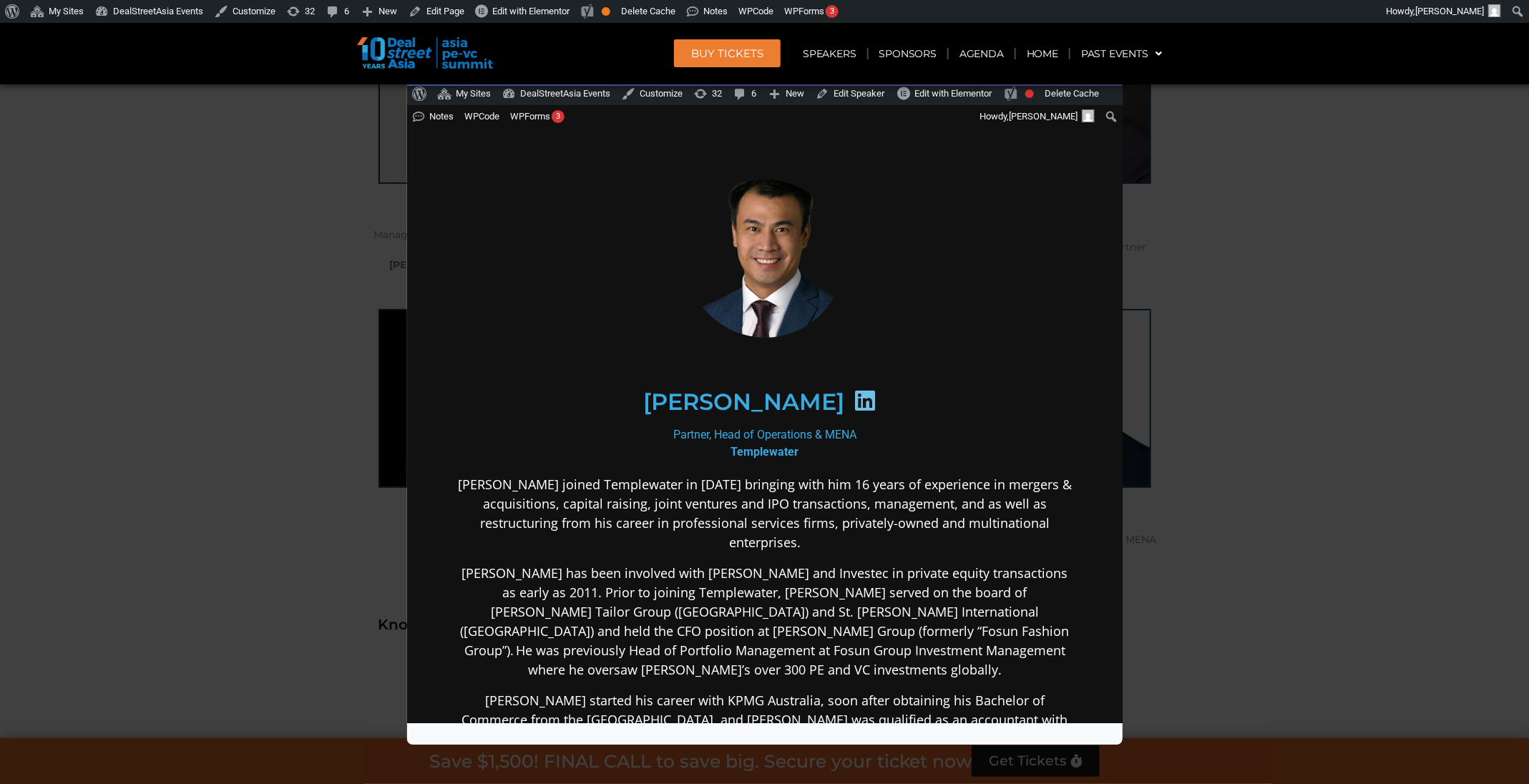
scroll to position [0, 0]
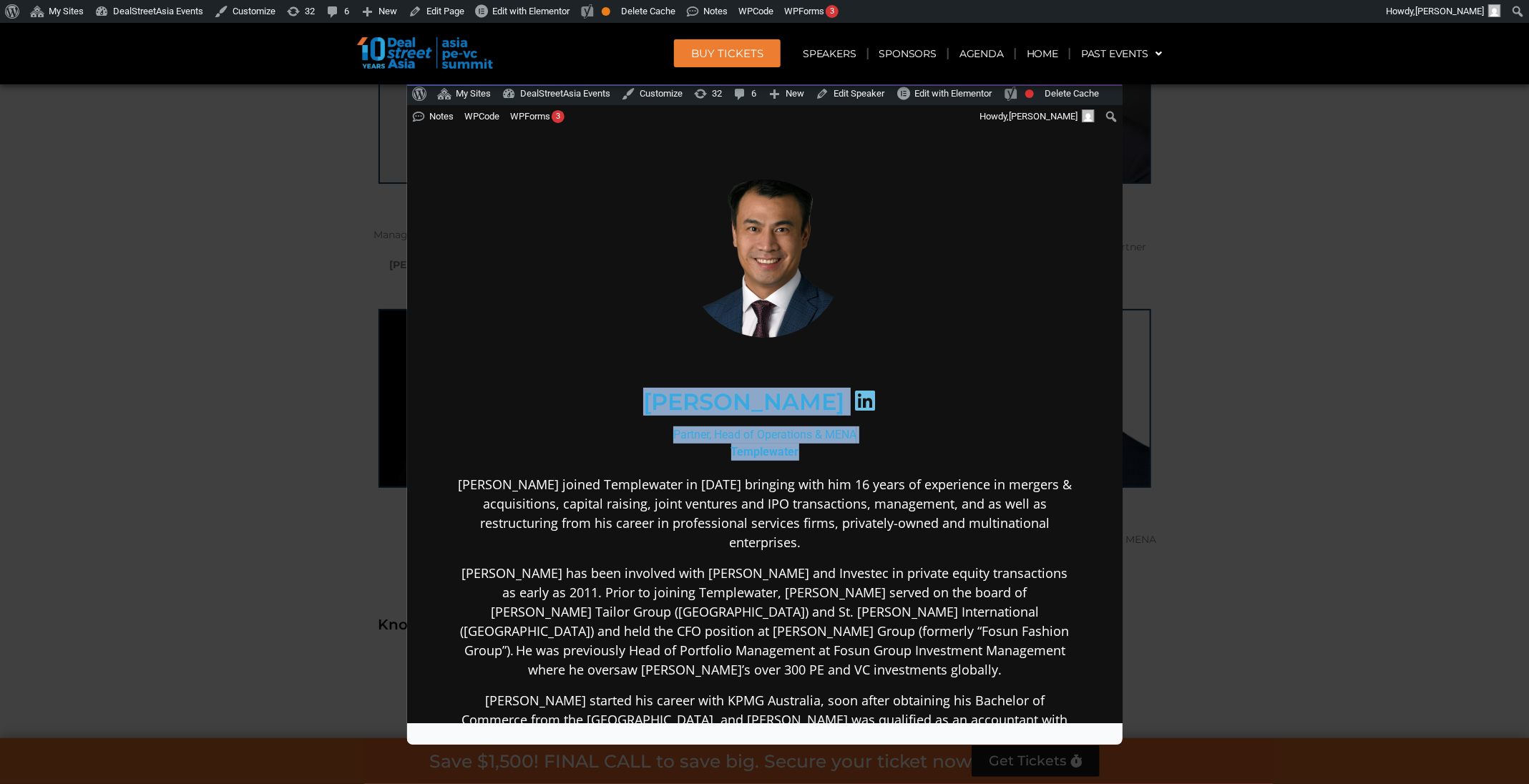
drag, startPoint x: 805, startPoint y: 444, endPoint x: 650, endPoint y: 397, distance: 162.0
click at [650, 397] on div "Michael Chou Partner, Head of Operations & MENA Templewater Michael joined Temp…" at bounding box center [764, 607] width 618 height 910
copy div "Michael Chou Partner, Head of Operations & MENA Templewater"
click at [1364, 371] on div "Speaker Profile ×" at bounding box center [764, 392] width 1529 height 784
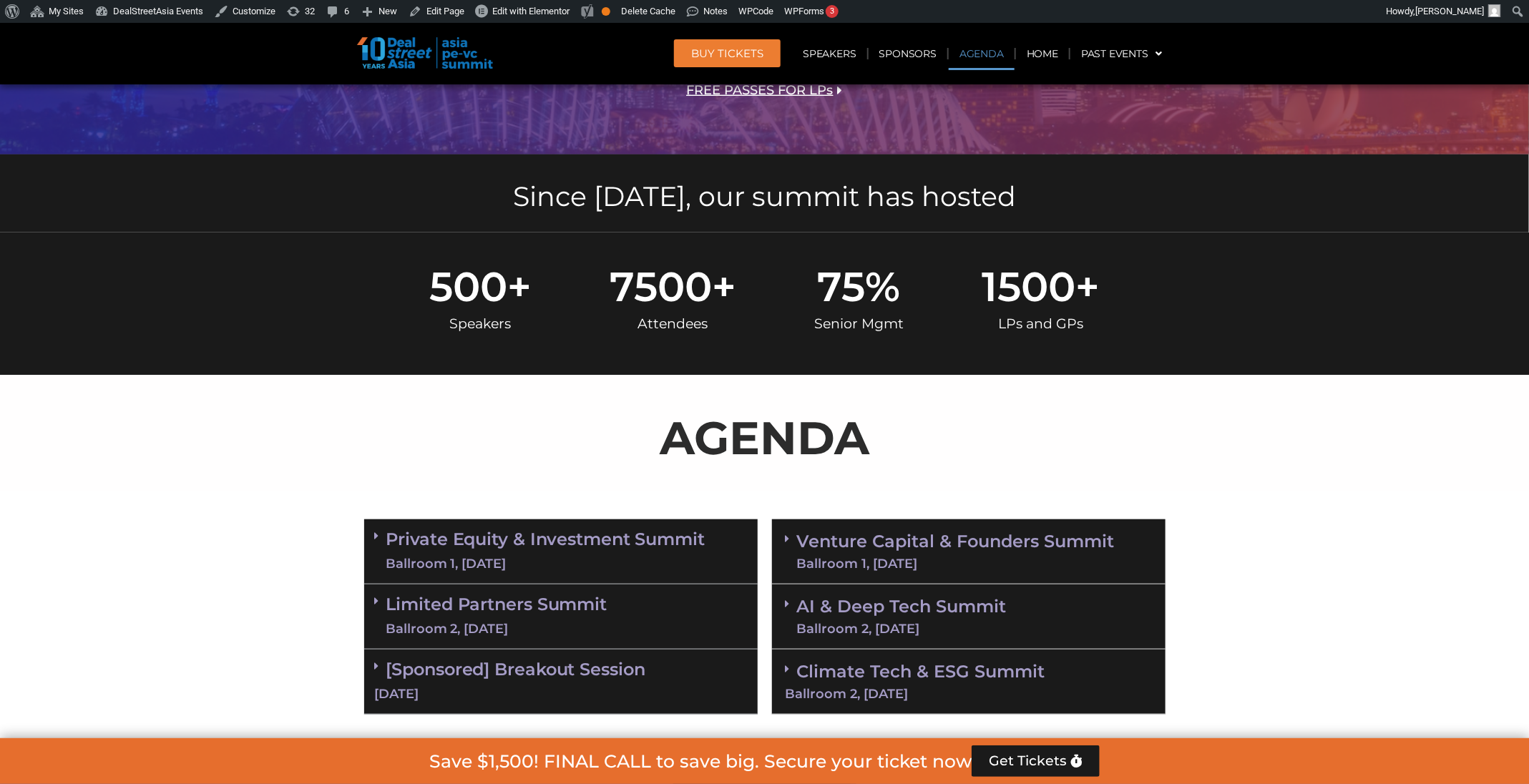
scroll to position [477, 0]
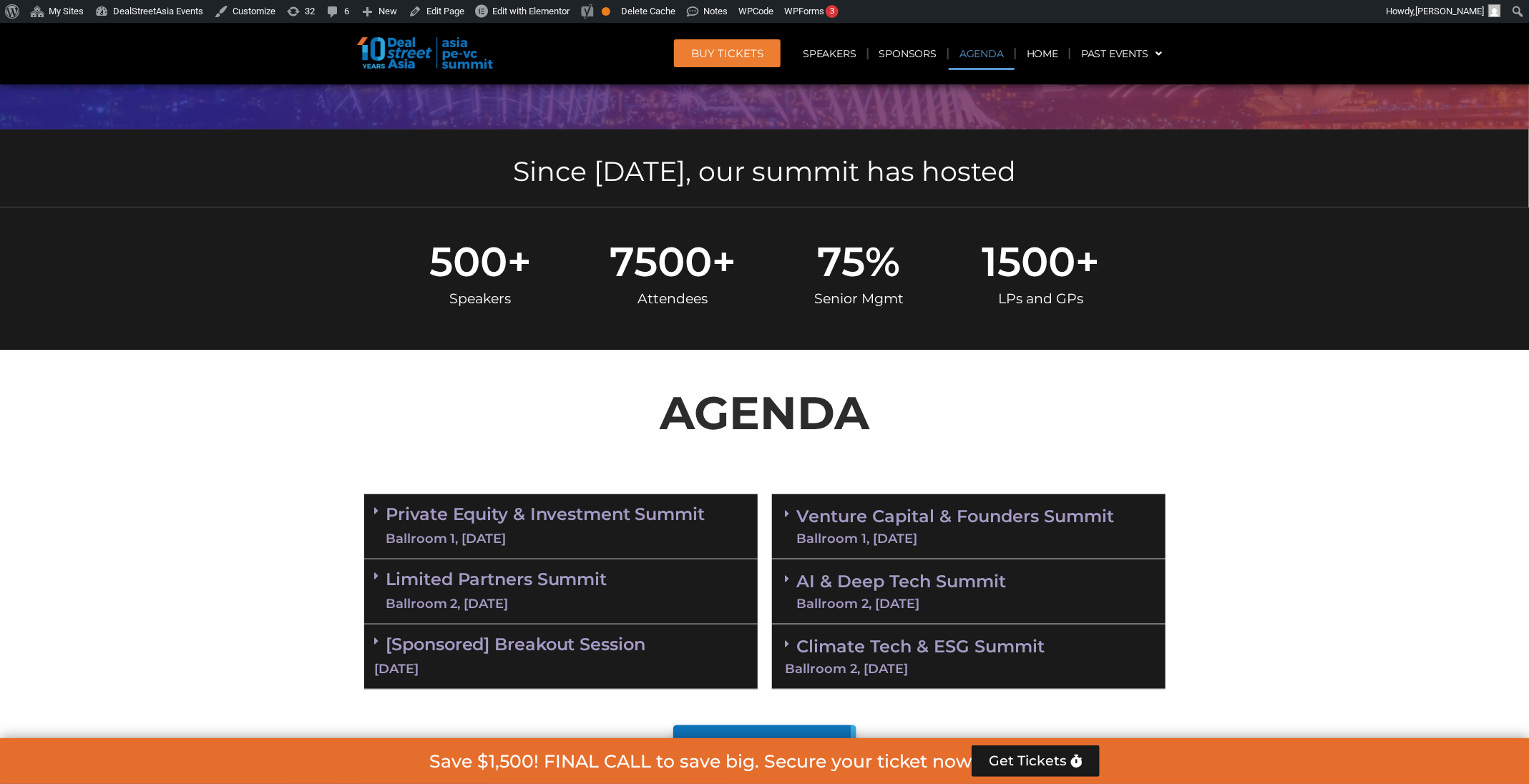
click at [1385, 500] on section "Private Equity & Investment Summit Ballroom 1, 10 Sept 8:00 am – 9:00 am | Regi…" at bounding box center [764, 592] width 1529 height 209
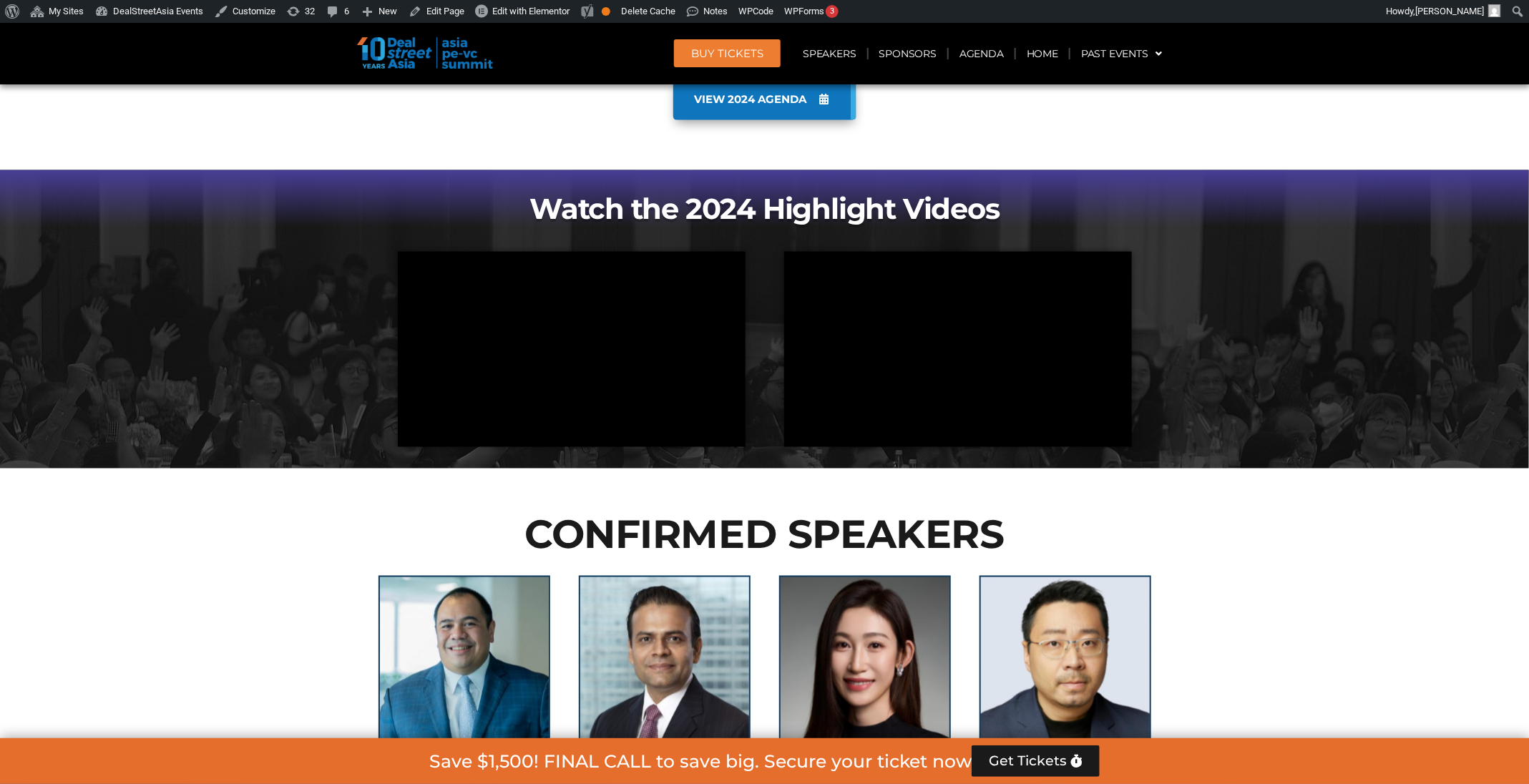
scroll to position [1114, 0]
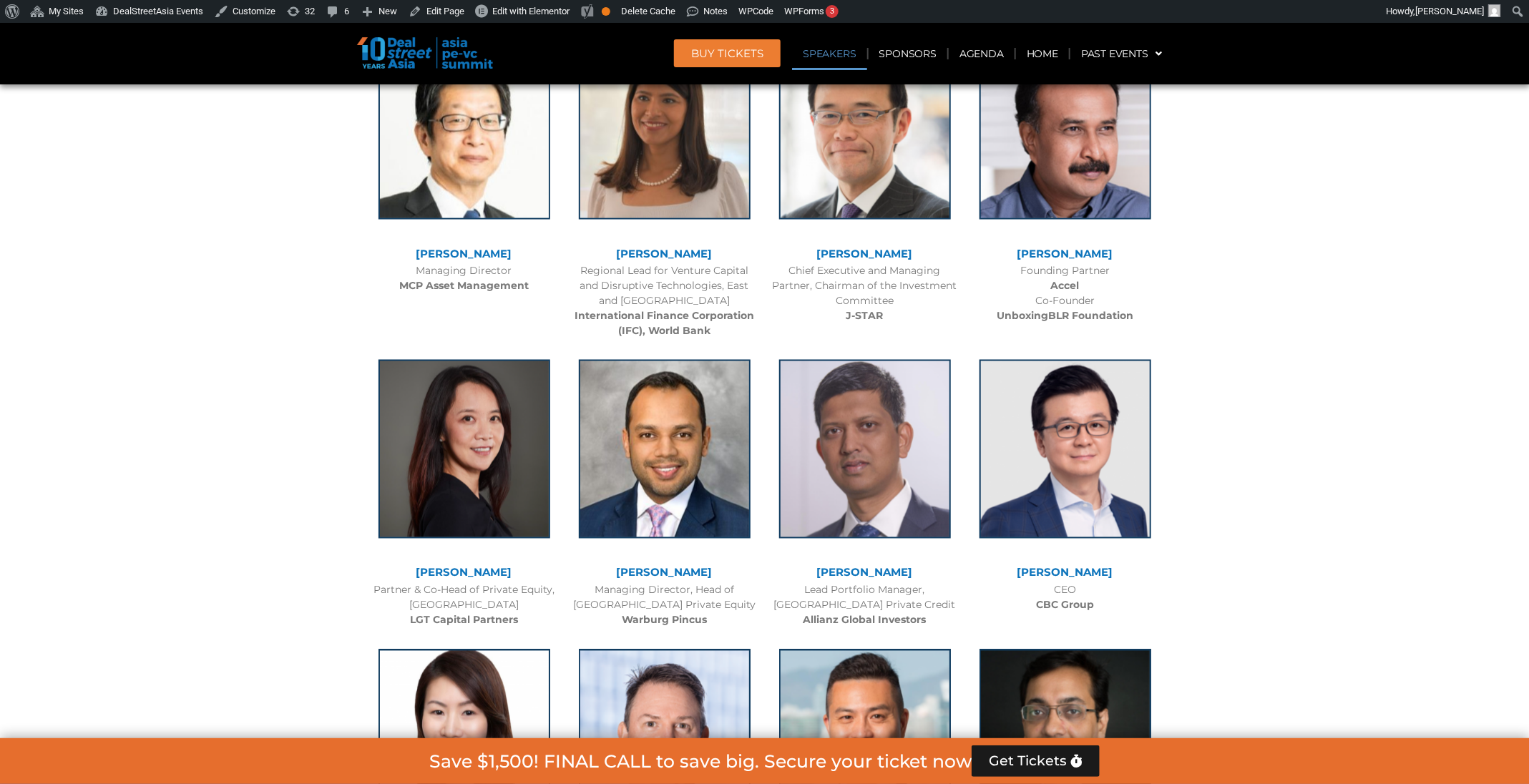
scroll to position [4242, 0]
